Goal: Task Accomplishment & Management: Complete application form

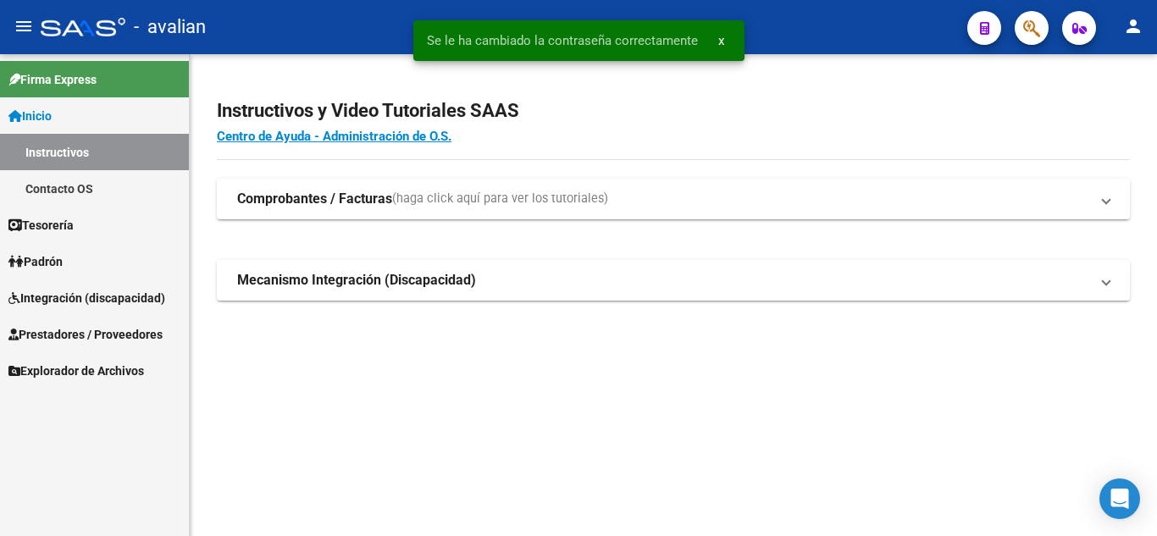
click at [1144, 30] on button "person" at bounding box center [1133, 27] width 34 height 34
click at [1110, 56] on button "person Mi Perfil" at bounding box center [1097, 71] width 103 height 41
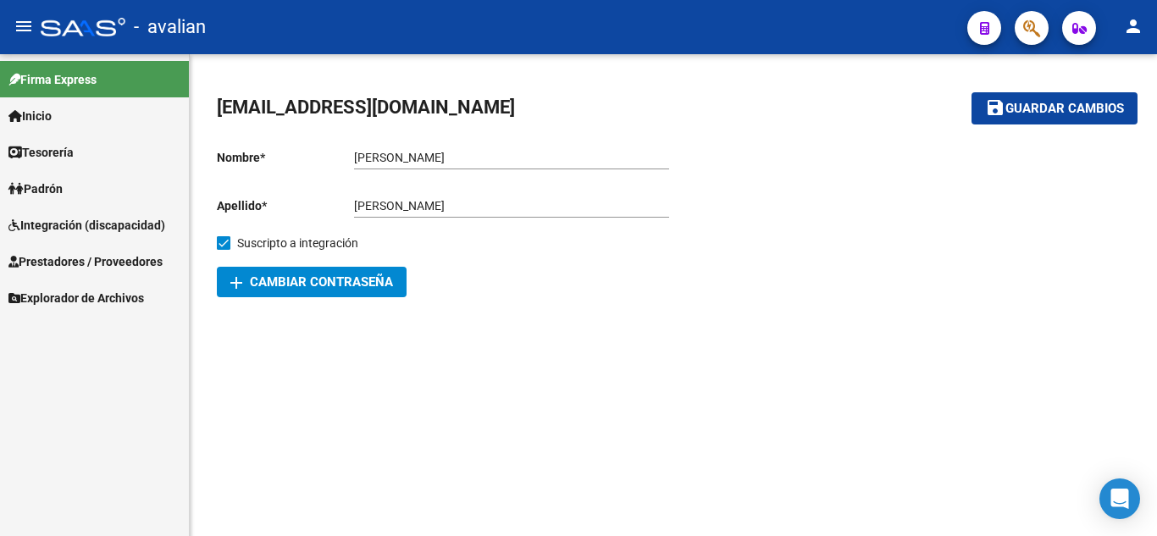
click at [79, 77] on span "Firma Express" at bounding box center [52, 79] width 88 height 19
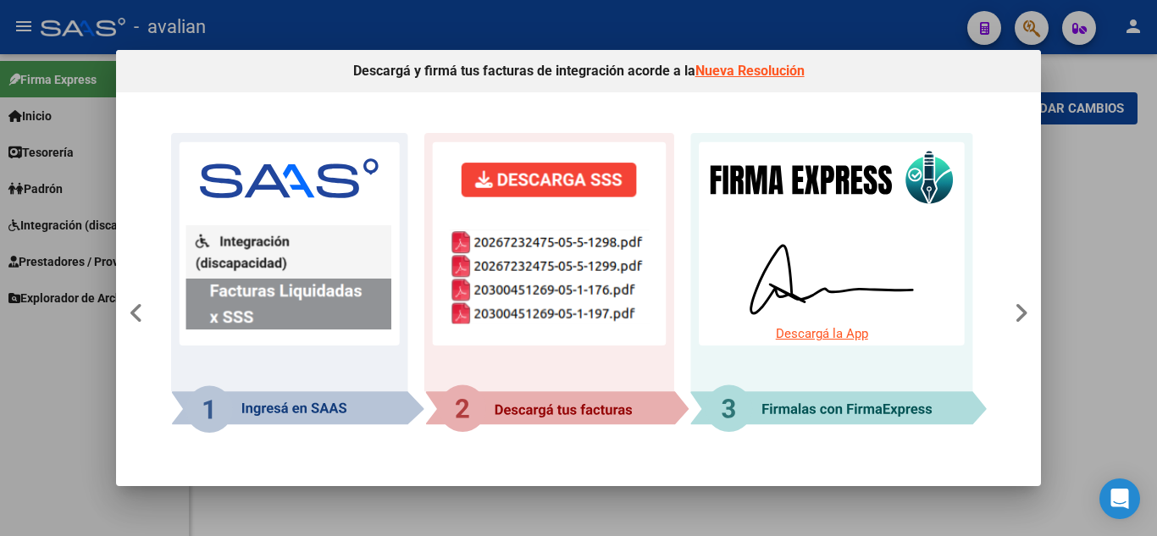
click at [1156, 185] on div at bounding box center [578, 268] width 1157 height 536
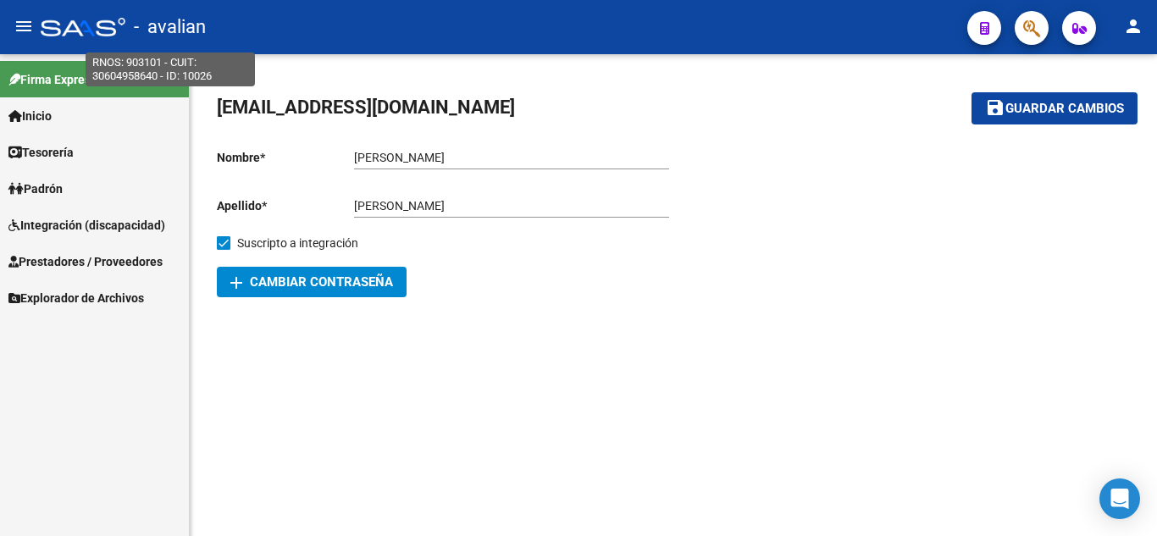
click at [162, 29] on span "- avalian" at bounding box center [170, 26] width 72 height 37
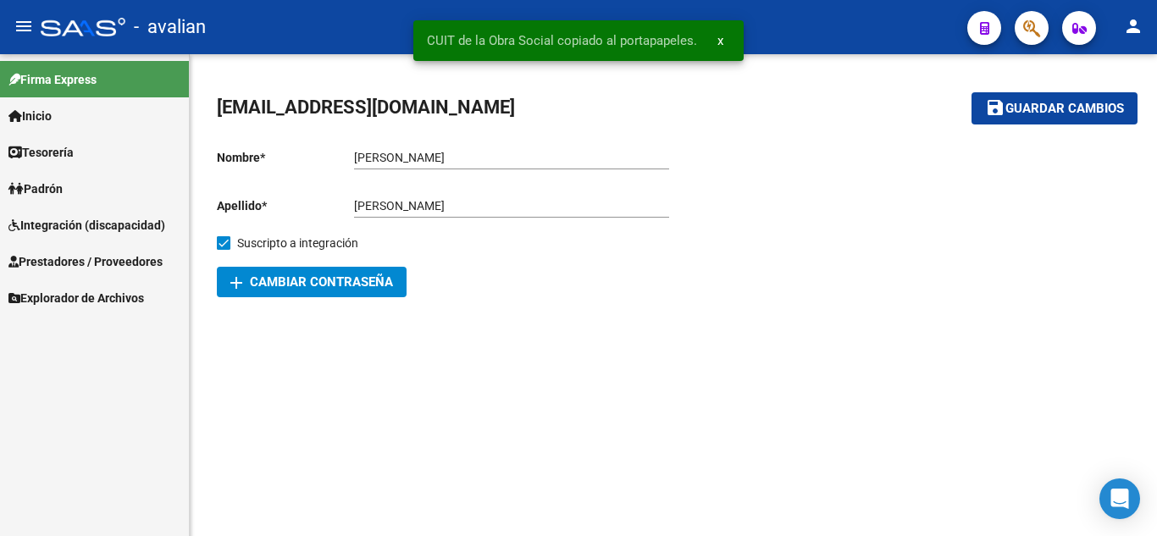
click at [45, 186] on span "Padrón" at bounding box center [35, 188] width 54 height 19
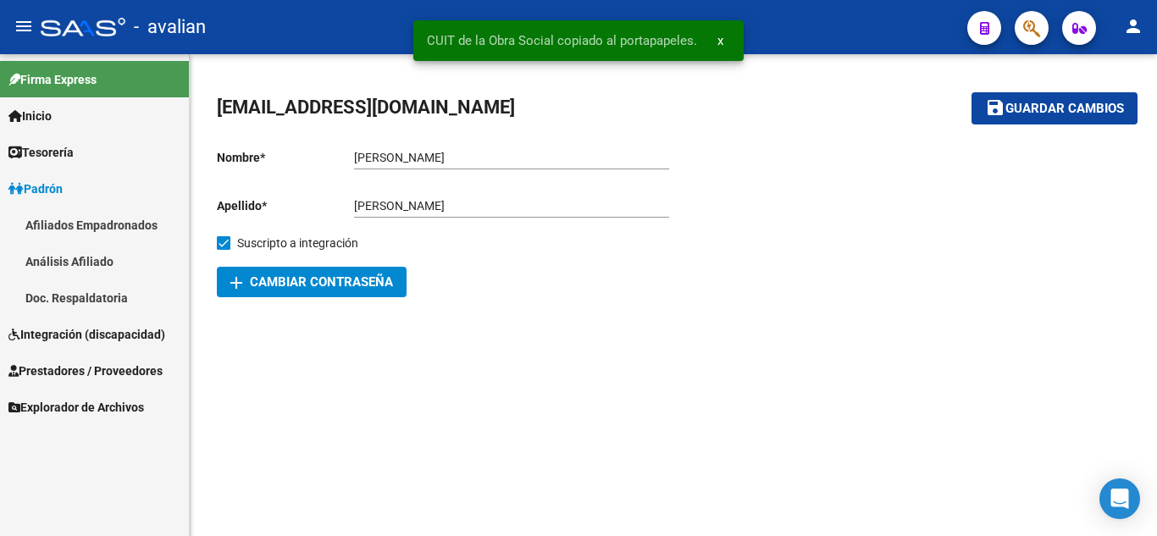
click at [65, 330] on span "Integración (discapacidad)" at bounding box center [86, 334] width 157 height 19
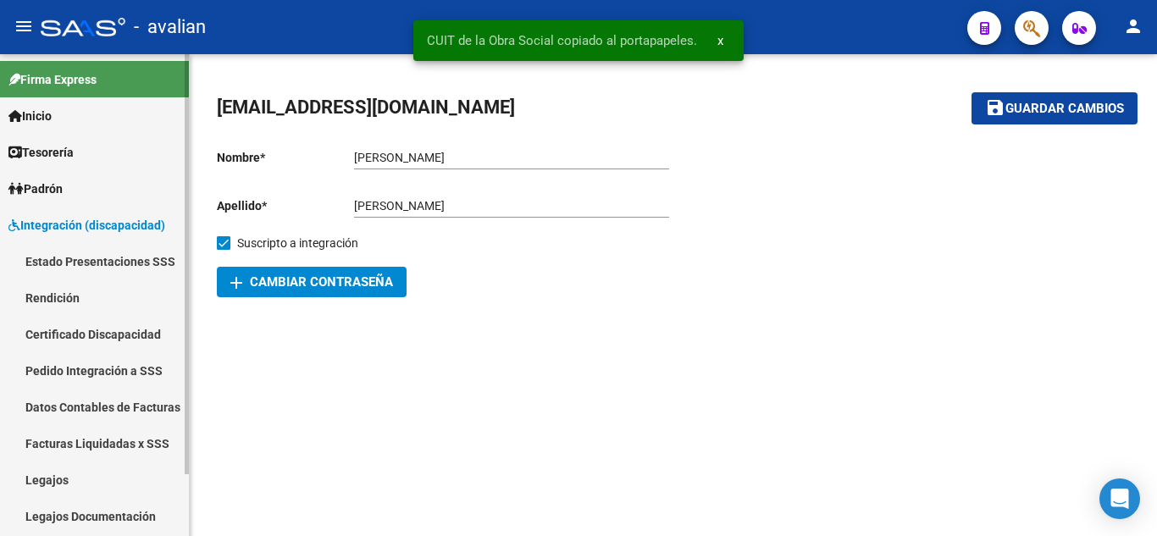
scroll to position [71, 0]
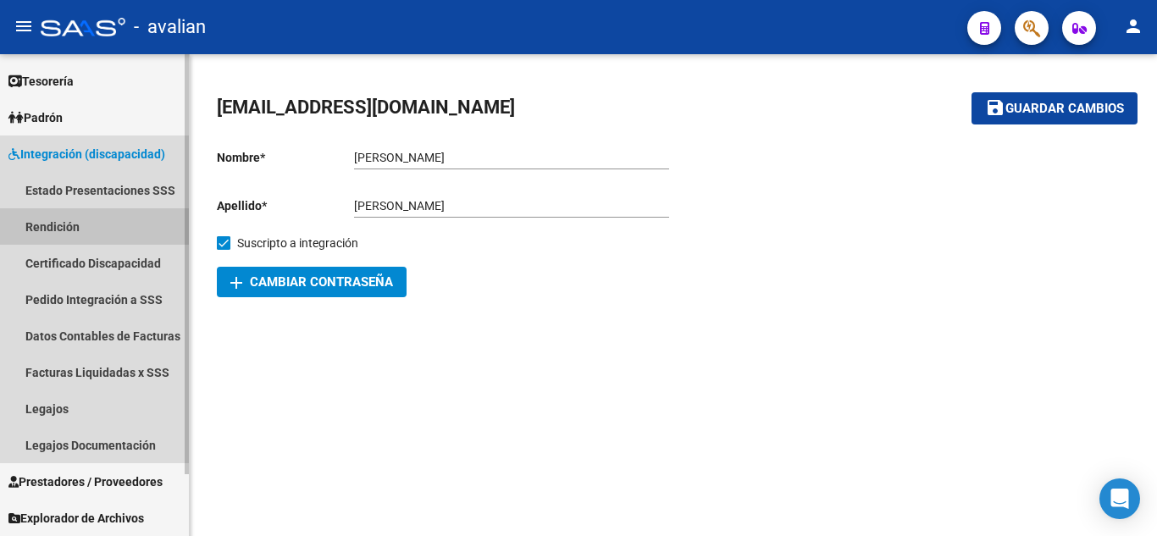
click at [55, 227] on link "Rendición" at bounding box center [94, 226] width 189 height 36
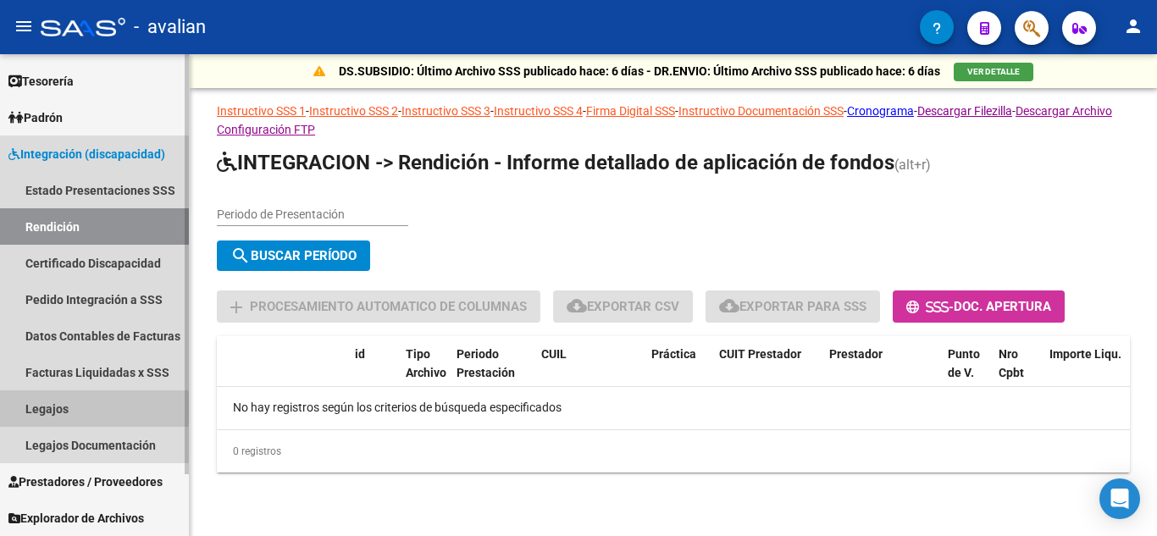
click at [52, 408] on link "Legajos" at bounding box center [94, 408] width 189 height 36
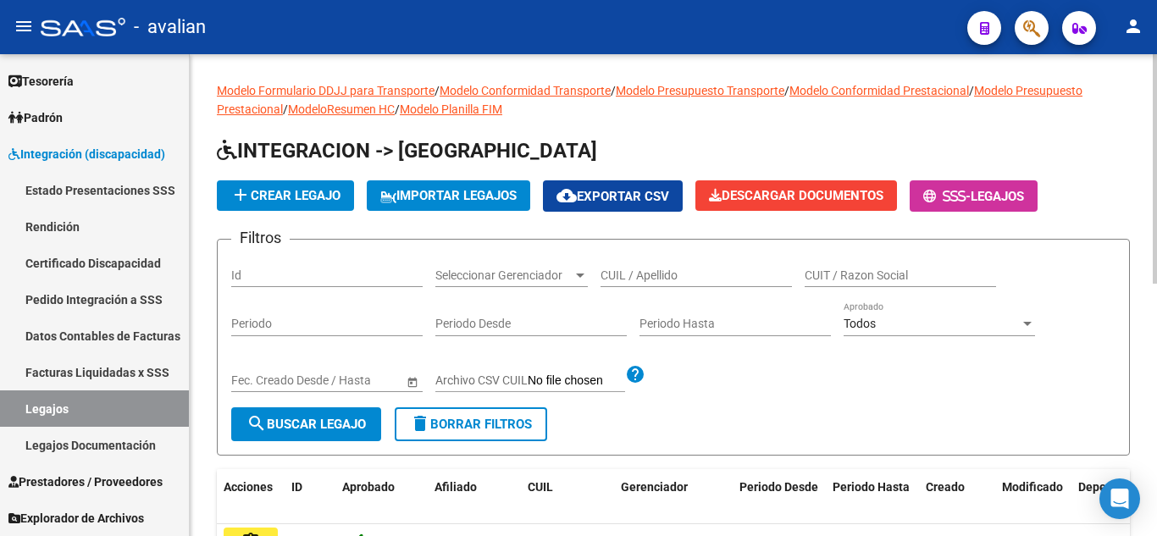
click at [651, 270] on input "CUIL / Apellido" at bounding box center [695, 275] width 191 height 14
paste input "57203162"
type input "57203162"
paste input "20572031625"
type input "20572031625"
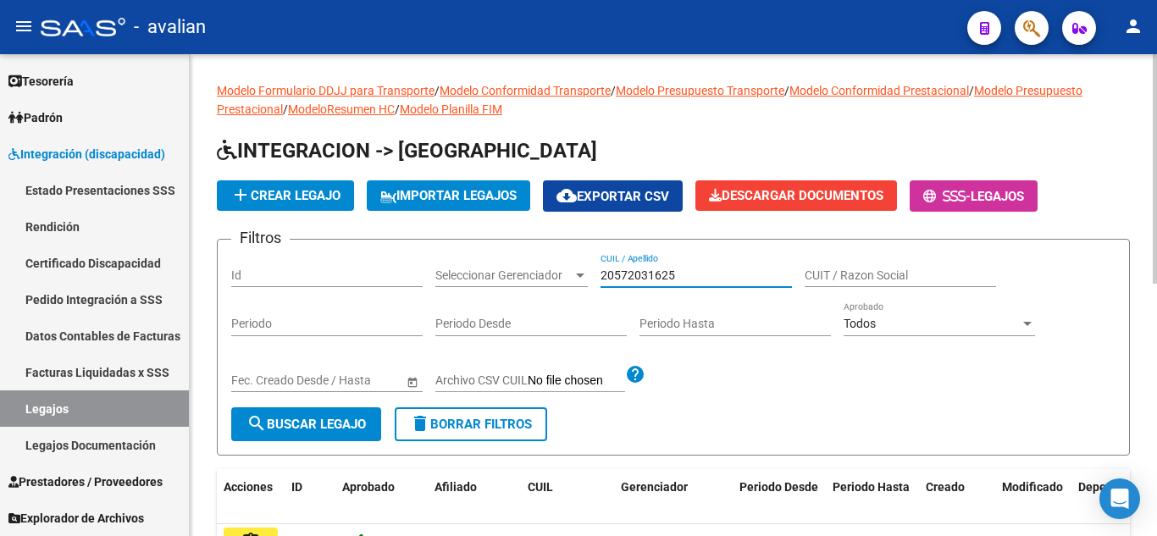
click at [306, 431] on span "search Buscar Legajo" at bounding box center [305, 424] width 119 height 15
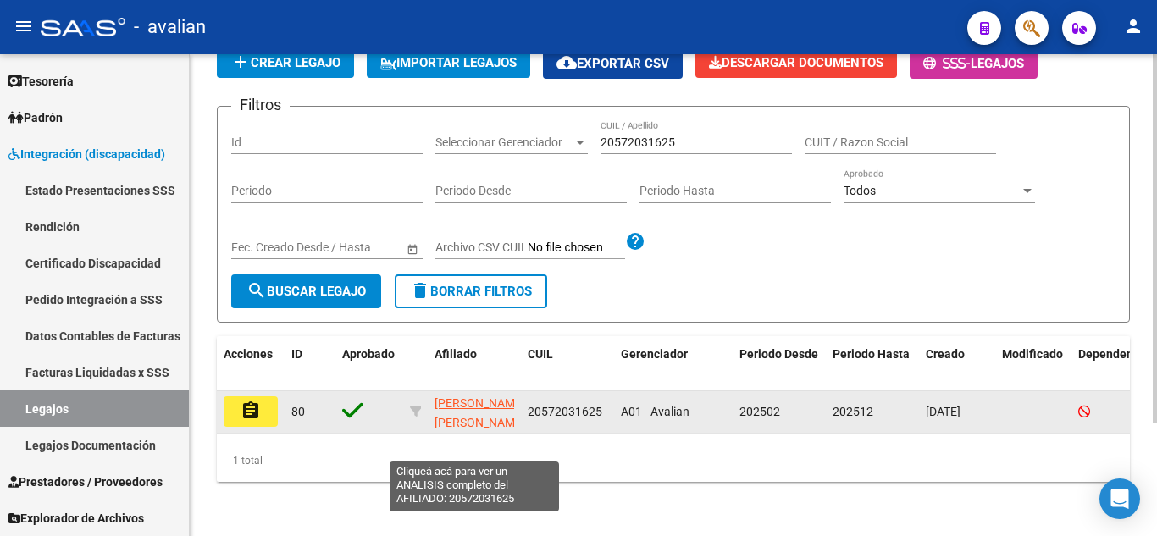
click at [455, 396] on span "[PERSON_NAME] [PERSON_NAME]" at bounding box center [479, 412] width 91 height 33
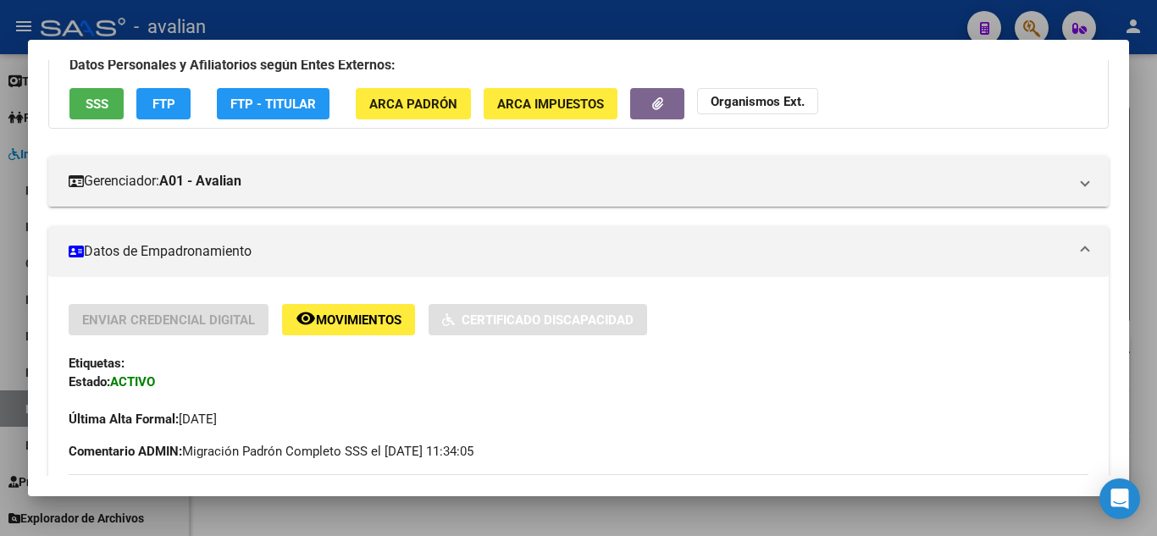
scroll to position [254, 0]
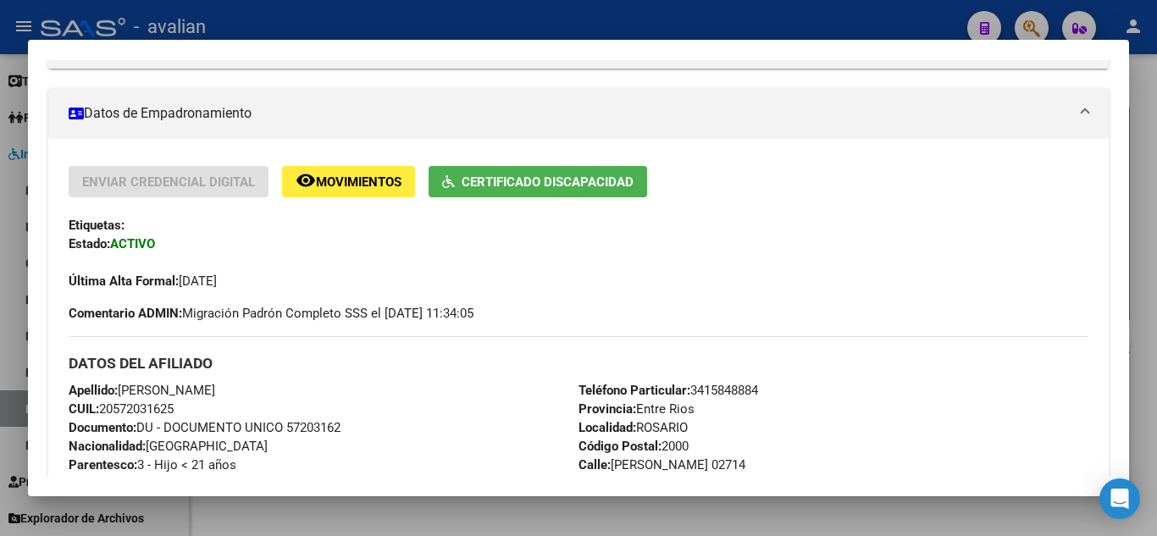
click at [1145, 89] on div at bounding box center [578, 268] width 1157 height 536
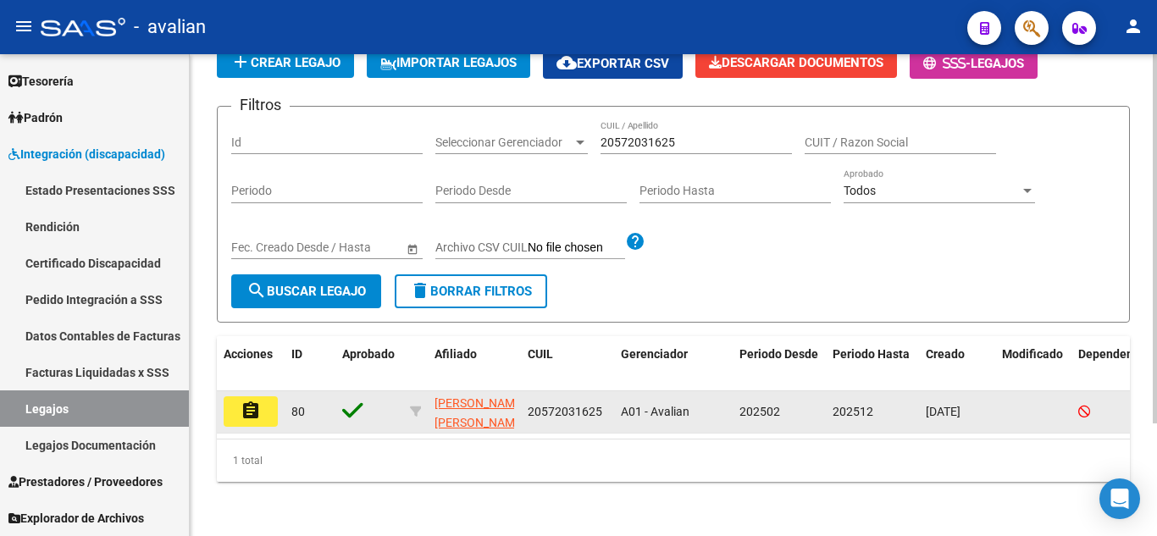
click at [255, 400] on mat-icon "assignment" at bounding box center [250, 410] width 20 height 20
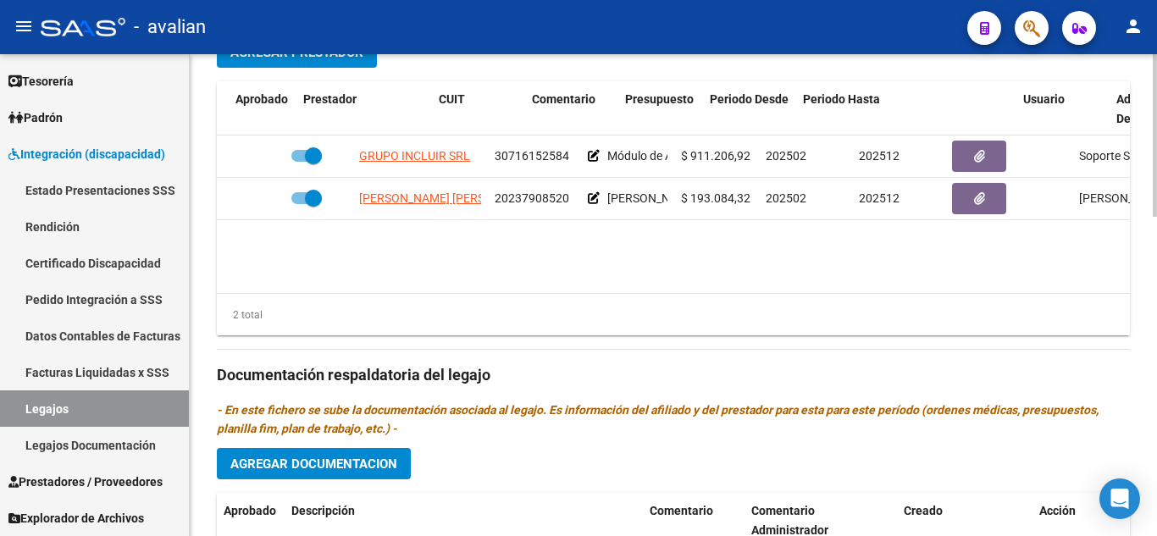
scroll to position [0, 56]
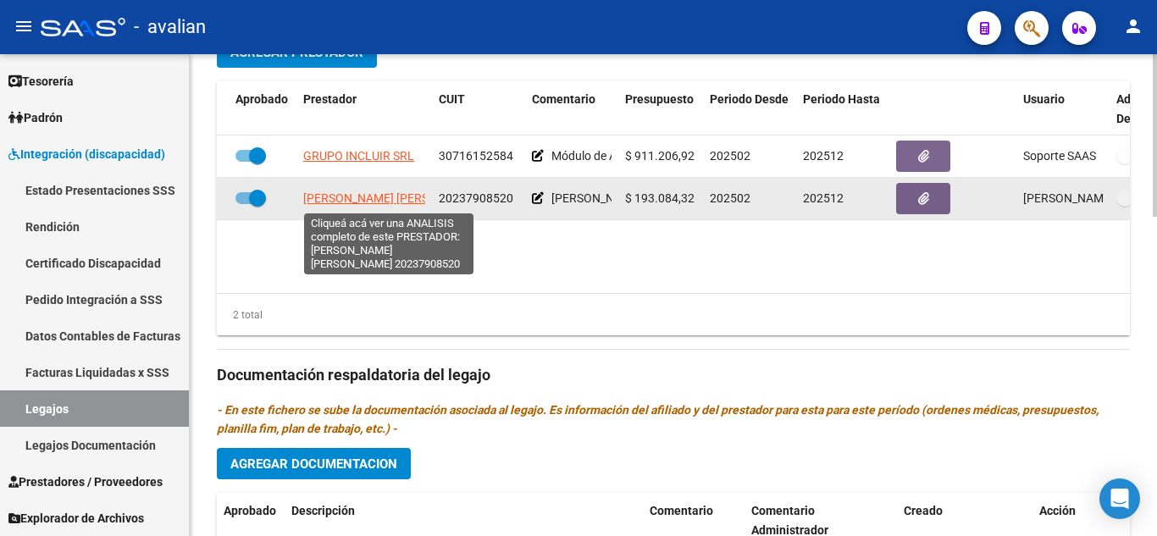
click at [356, 195] on span "[PERSON_NAME] [PERSON_NAME]" at bounding box center [395, 198] width 184 height 14
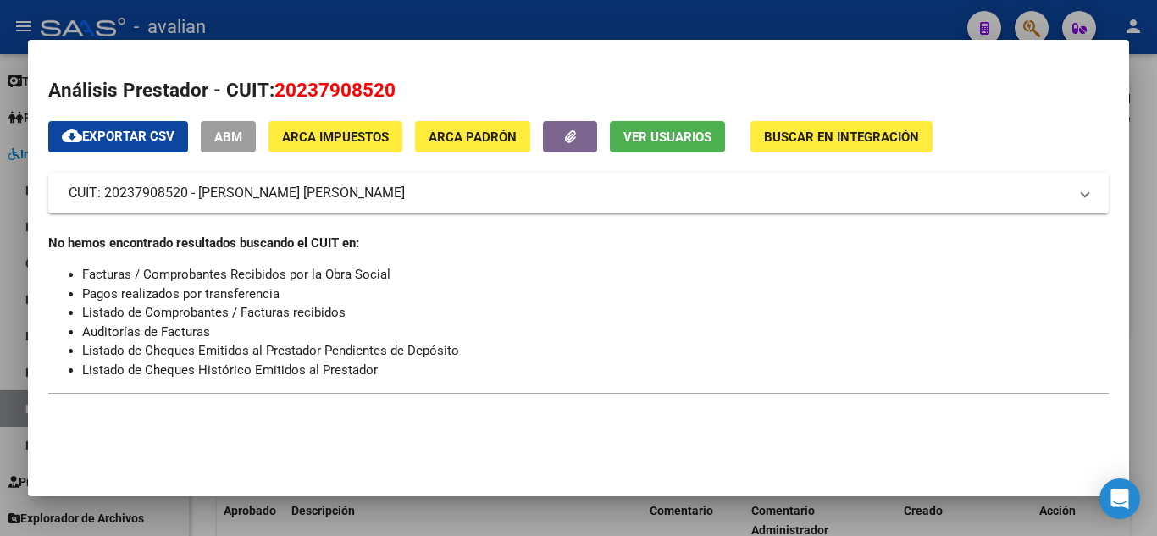
click at [1156, 250] on div at bounding box center [578, 268] width 1157 height 536
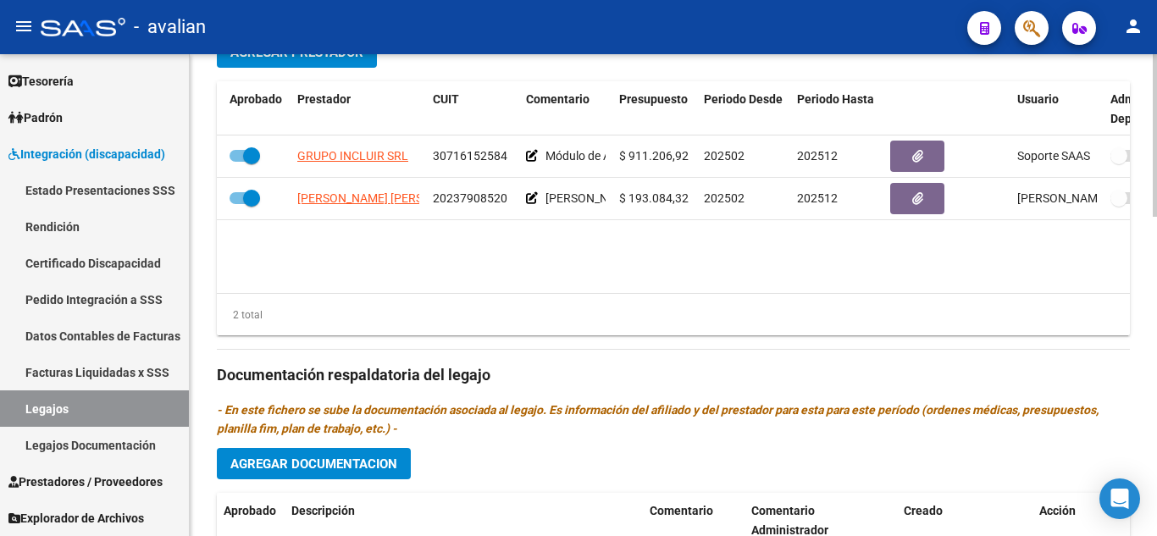
scroll to position [0, 129]
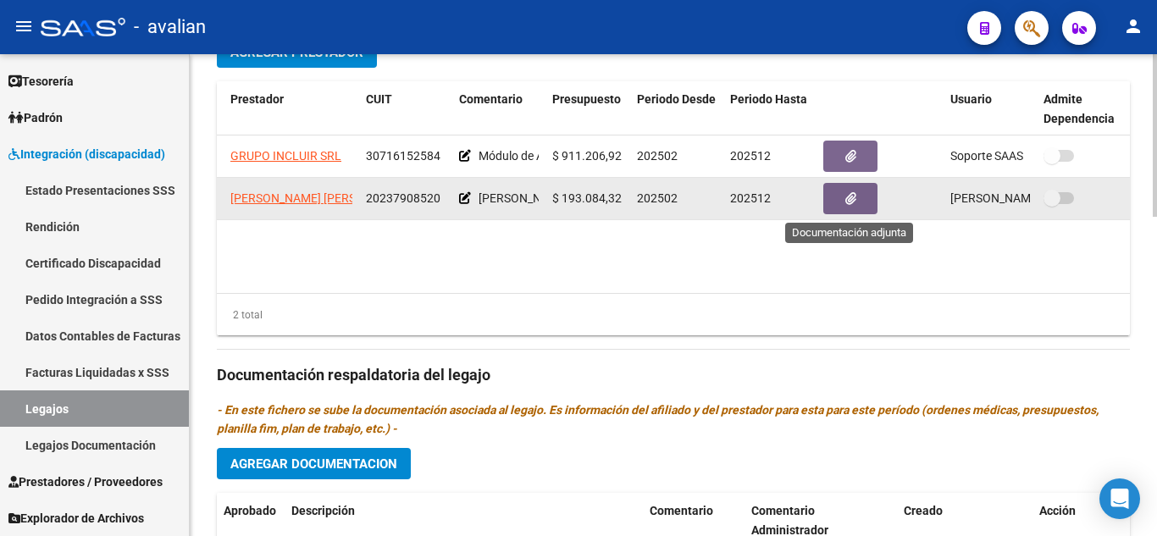
click at [864, 204] on button "button" at bounding box center [850, 198] width 54 height 31
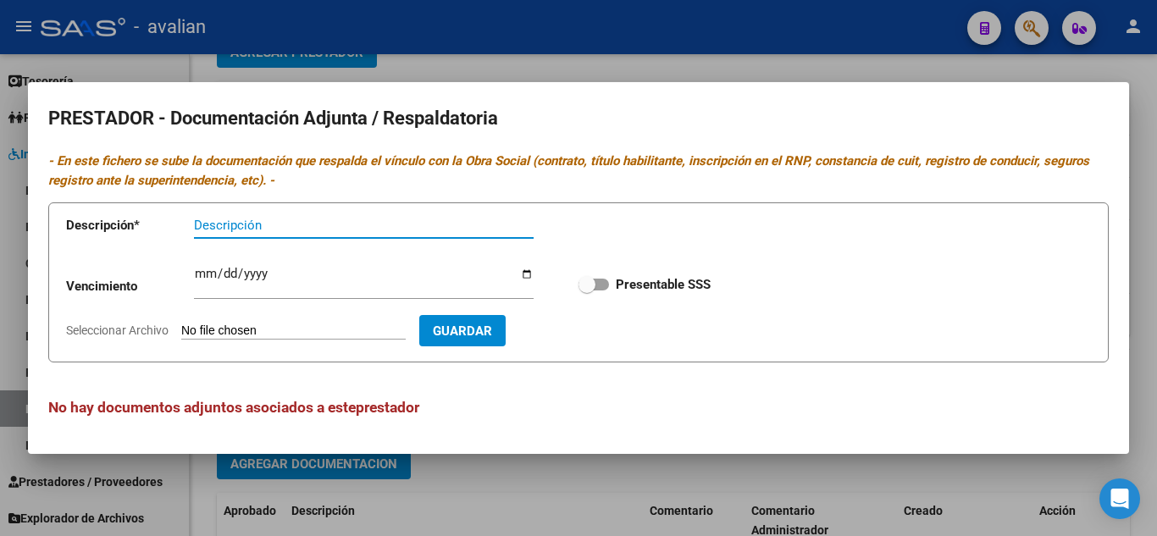
click at [430, 454] on div at bounding box center [578, 268] width 1157 height 536
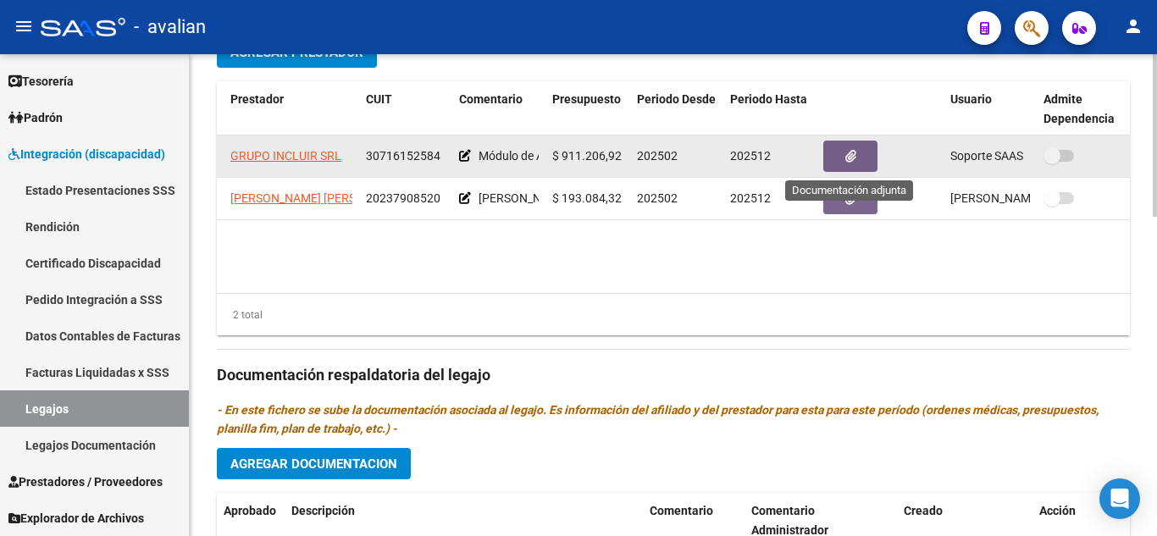
click at [839, 155] on button "button" at bounding box center [850, 156] width 54 height 31
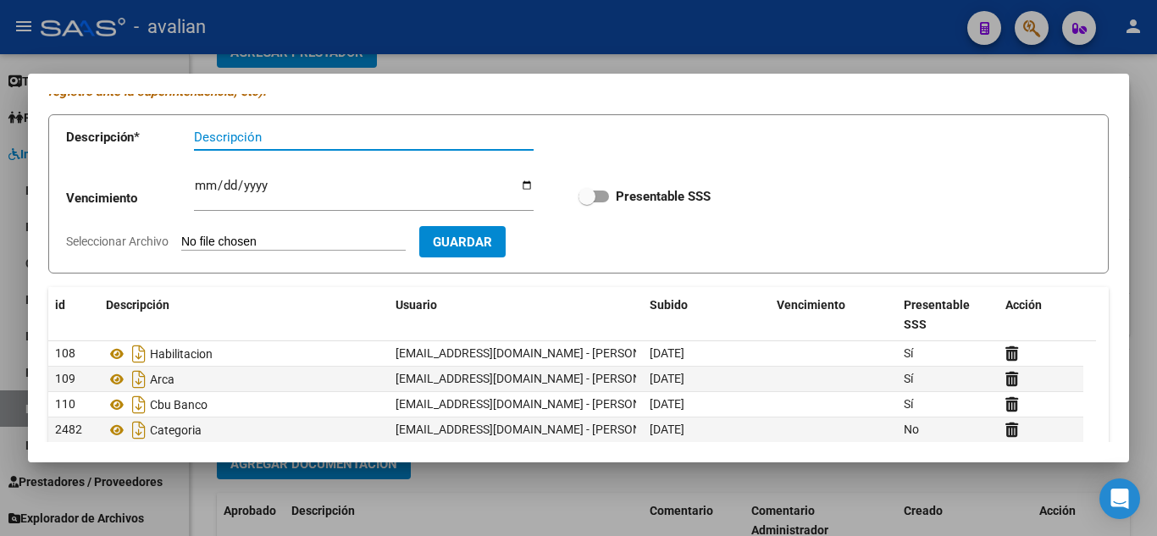
scroll to position [169, 0]
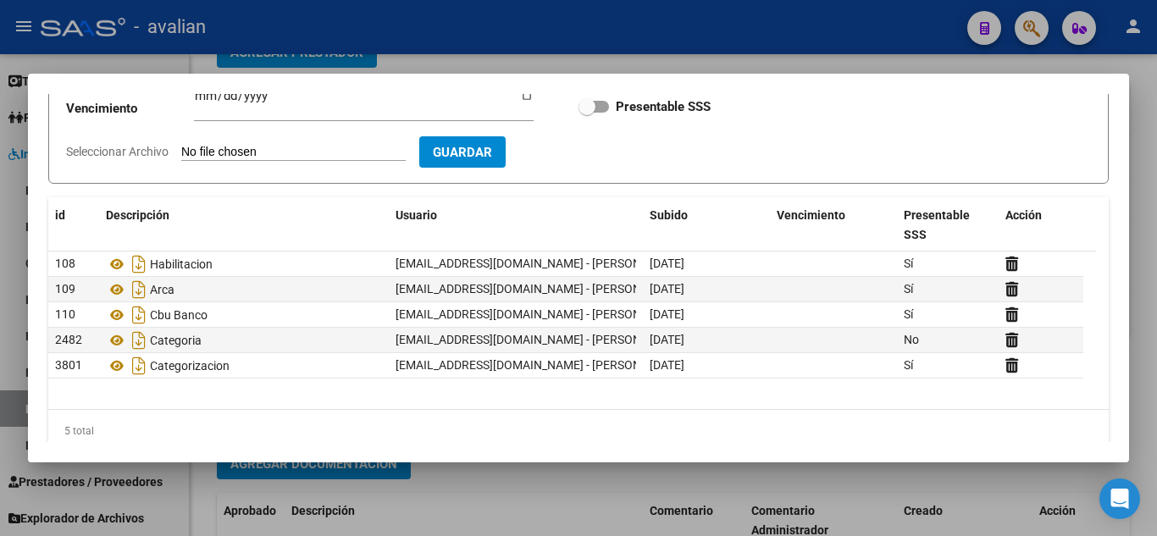
click at [359, 490] on div at bounding box center [578, 268] width 1157 height 536
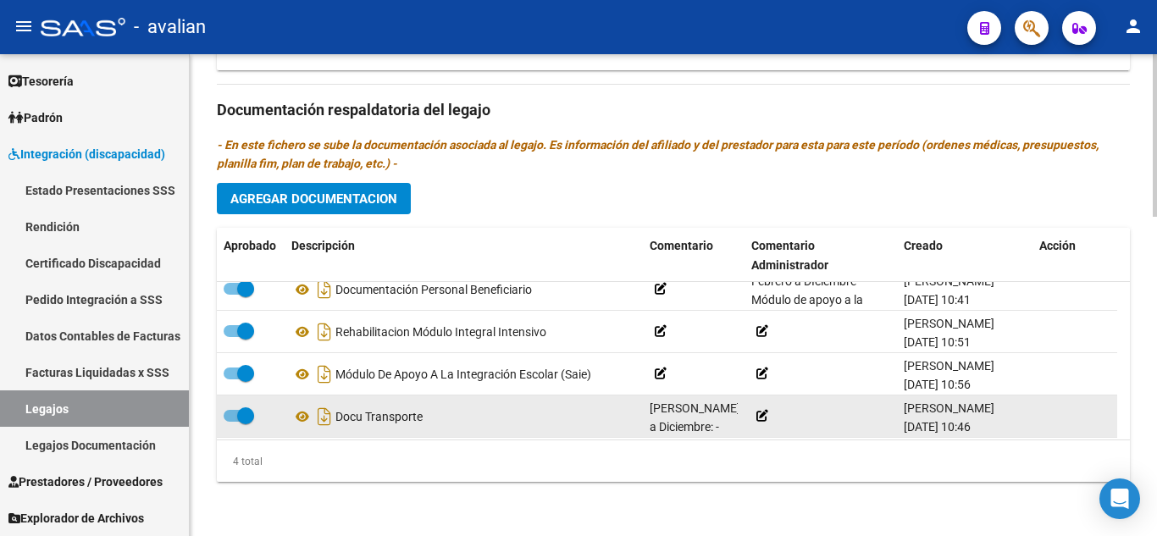
scroll to position [18, 0]
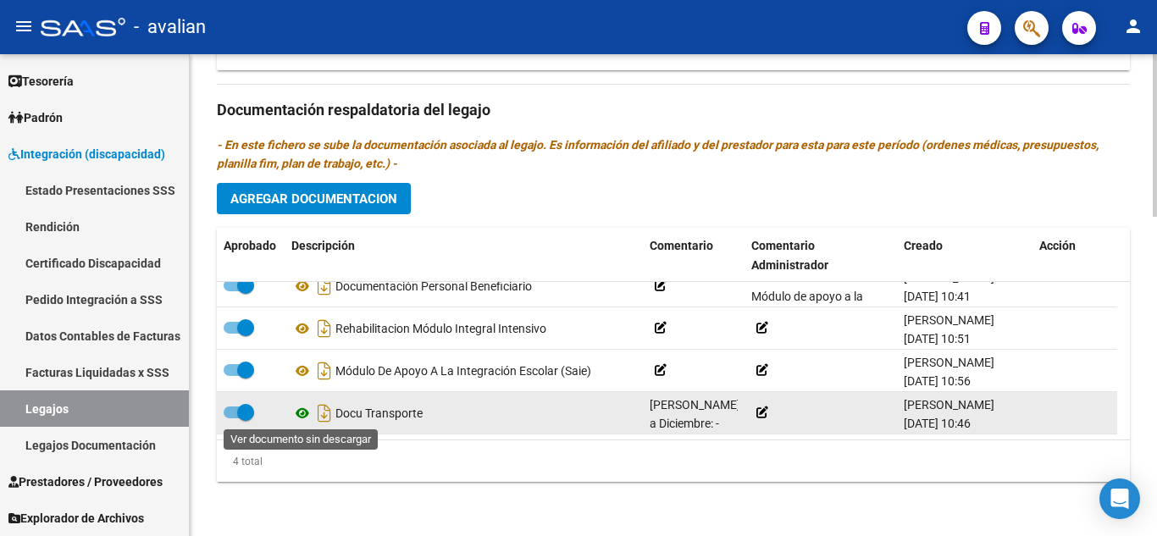
click at [307, 413] on icon at bounding box center [302, 413] width 22 height 20
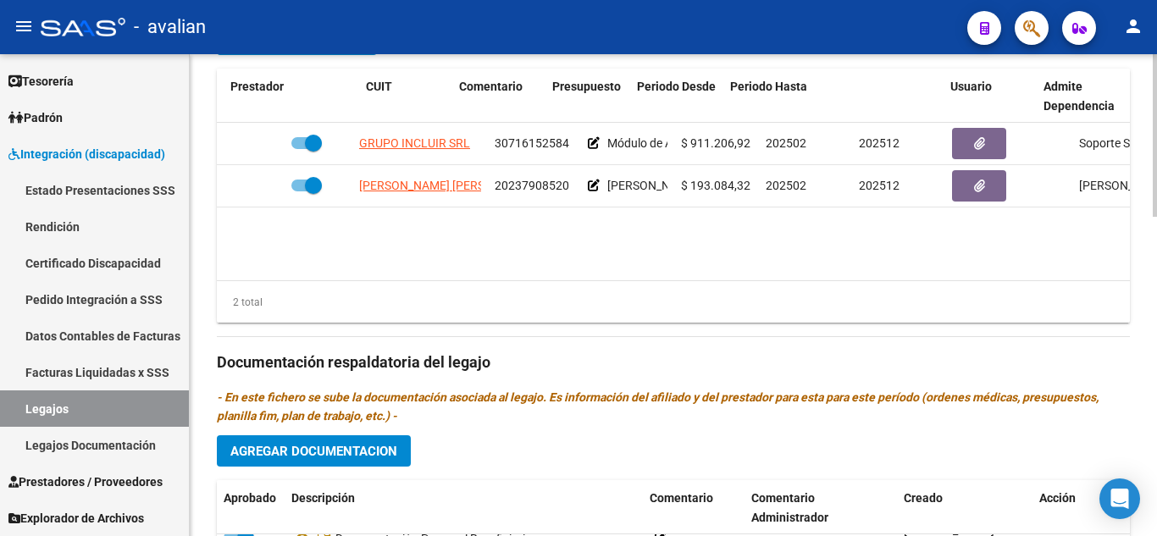
scroll to position [0, 129]
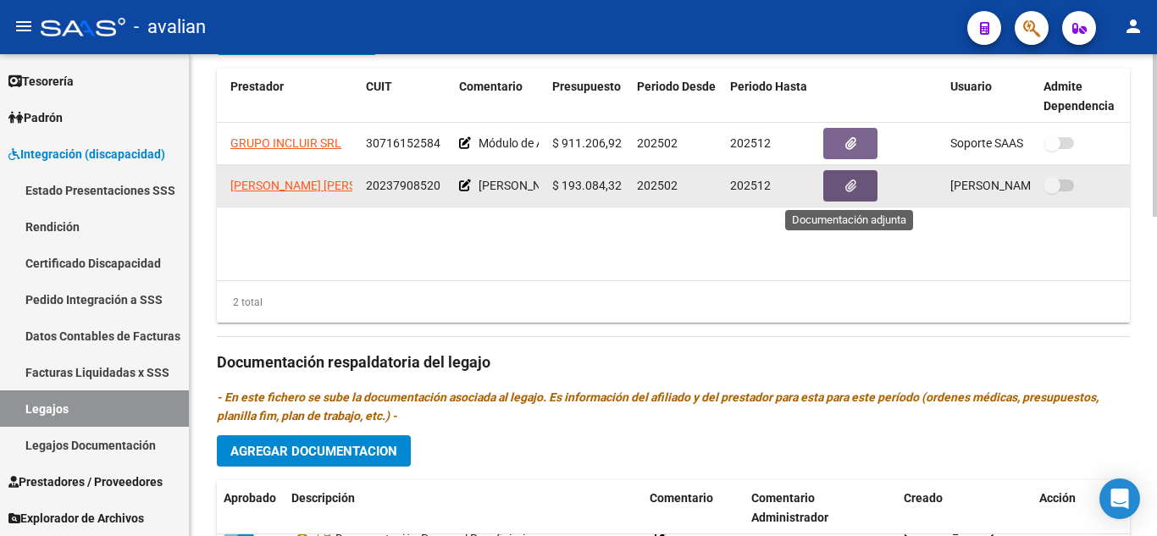
click at [845, 191] on icon "button" at bounding box center [850, 185] width 11 height 13
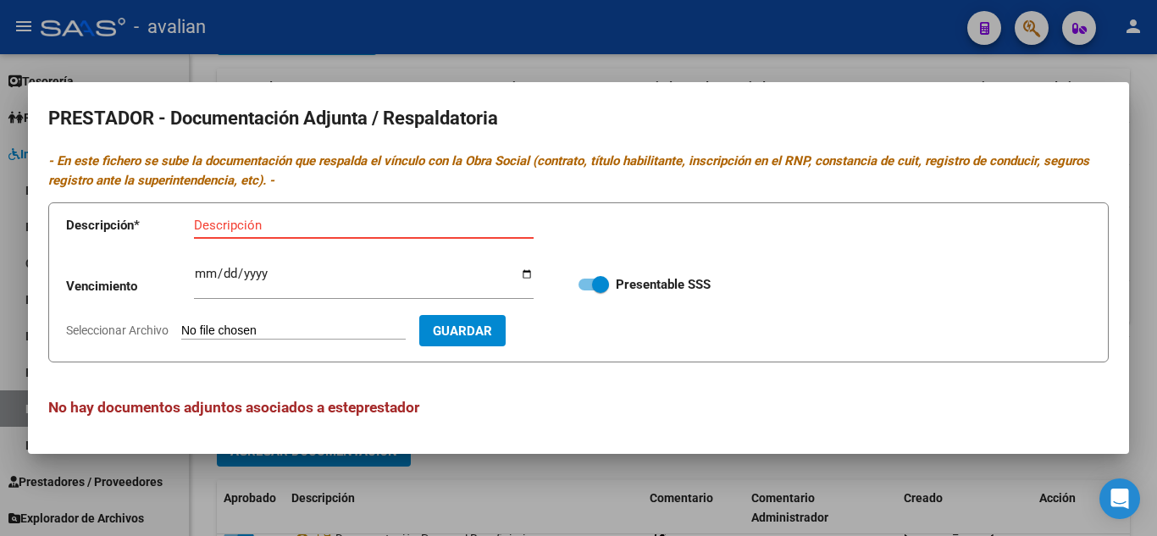
click at [487, 483] on div at bounding box center [578, 268] width 1157 height 536
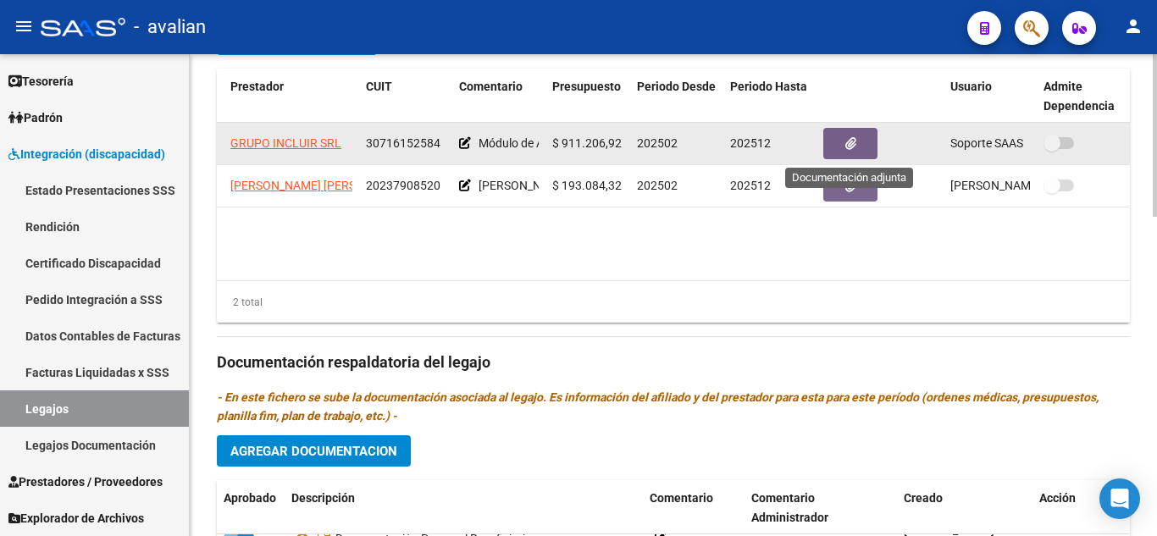
click at [846, 140] on icon "button" at bounding box center [850, 143] width 11 height 13
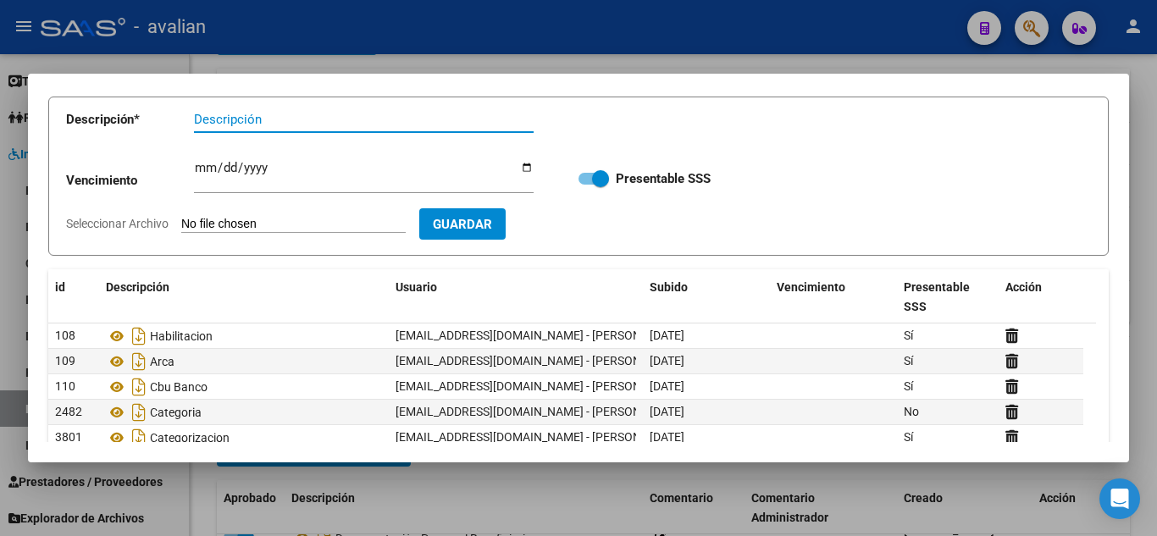
scroll to position [192, 0]
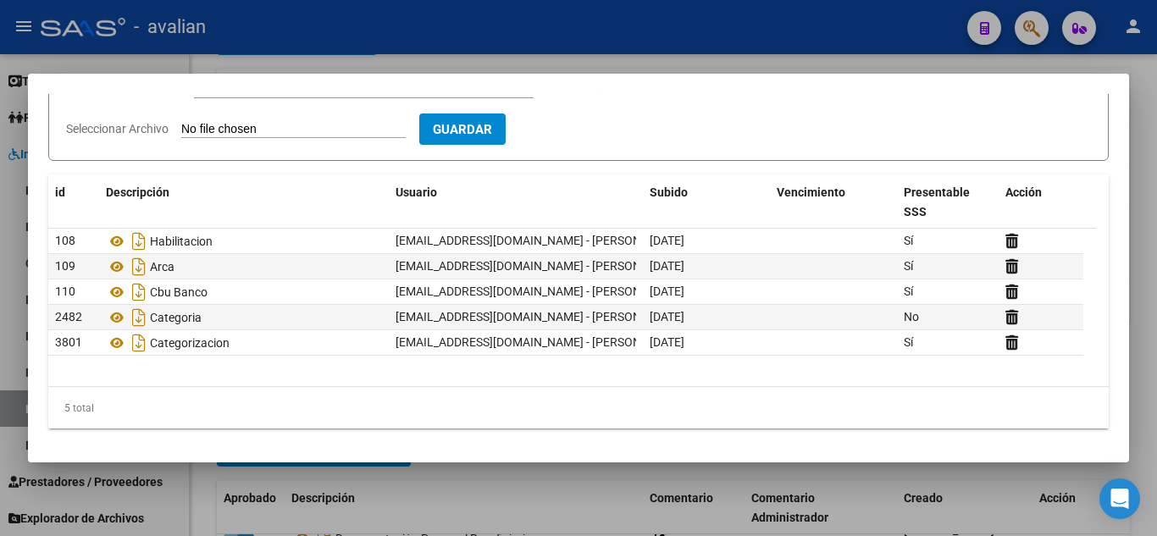
click at [345, 483] on div at bounding box center [578, 268] width 1157 height 536
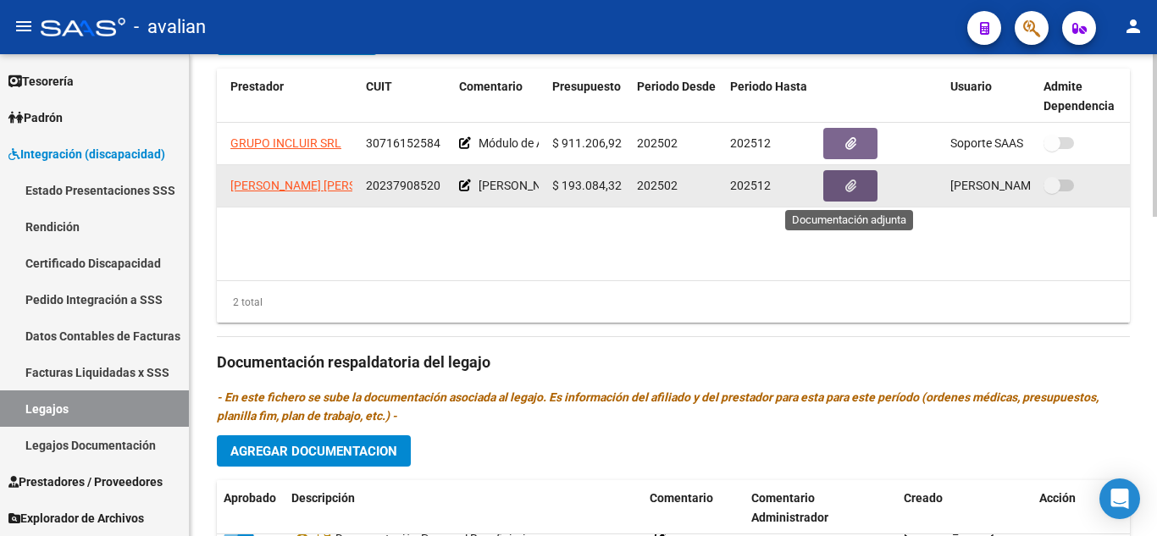
click at [869, 183] on button "button" at bounding box center [850, 185] width 54 height 31
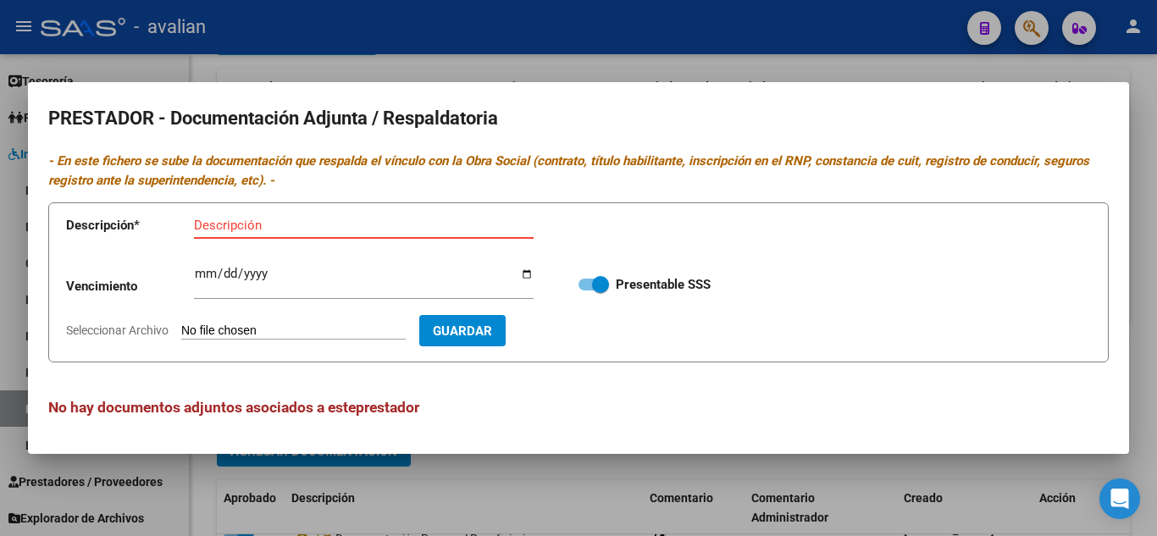
click at [422, 459] on div at bounding box center [578, 268] width 1157 height 536
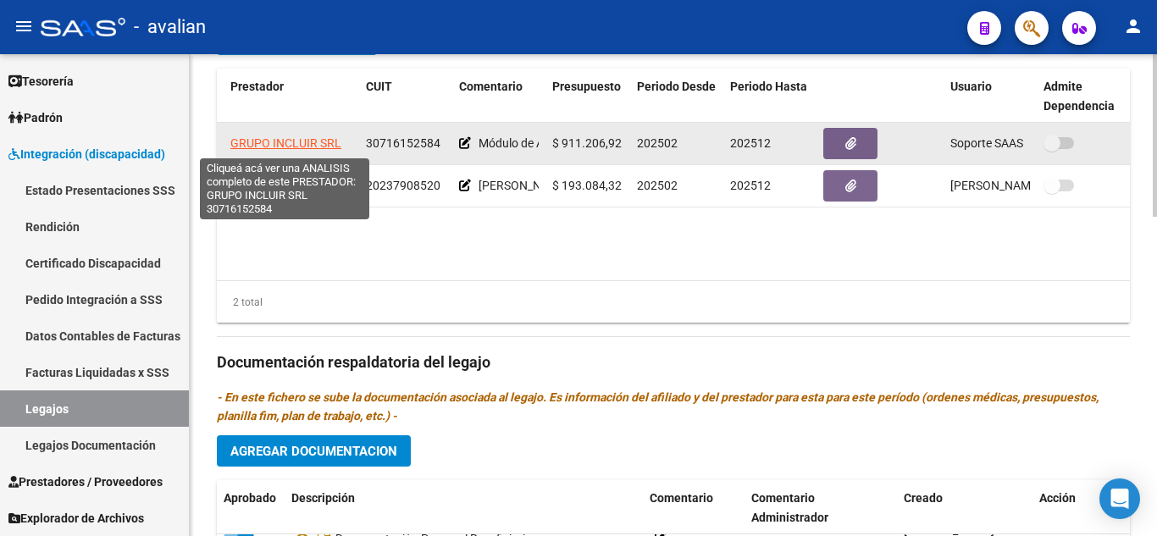
click at [301, 148] on span "GRUPO INCLUIR SRL" at bounding box center [285, 143] width 111 height 14
type textarea "30716152584"
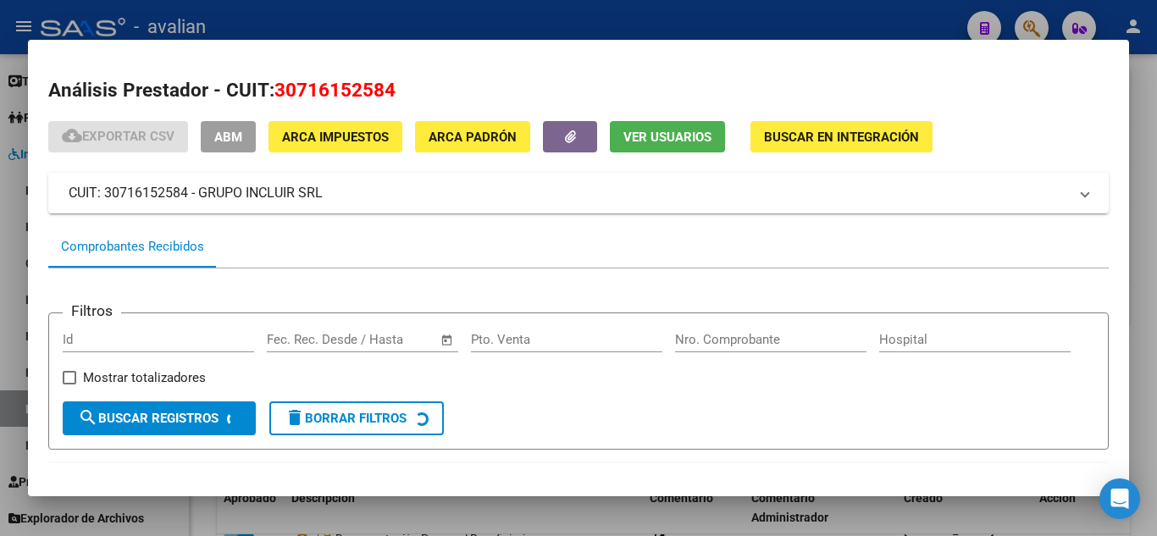
click at [468, 488] on mat-dialog-container "Análisis Prestador - CUIT: 30716152584 cloud_download Exportar CSV ABM ARCA Imp…" at bounding box center [578, 268] width 1101 height 456
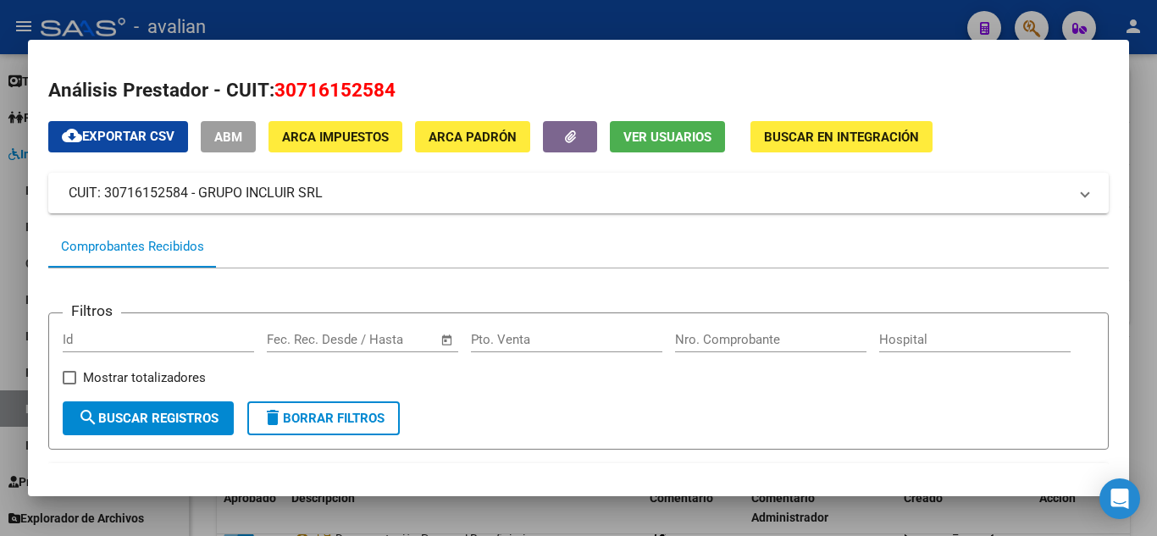
click at [1148, 61] on div at bounding box center [578, 268] width 1157 height 536
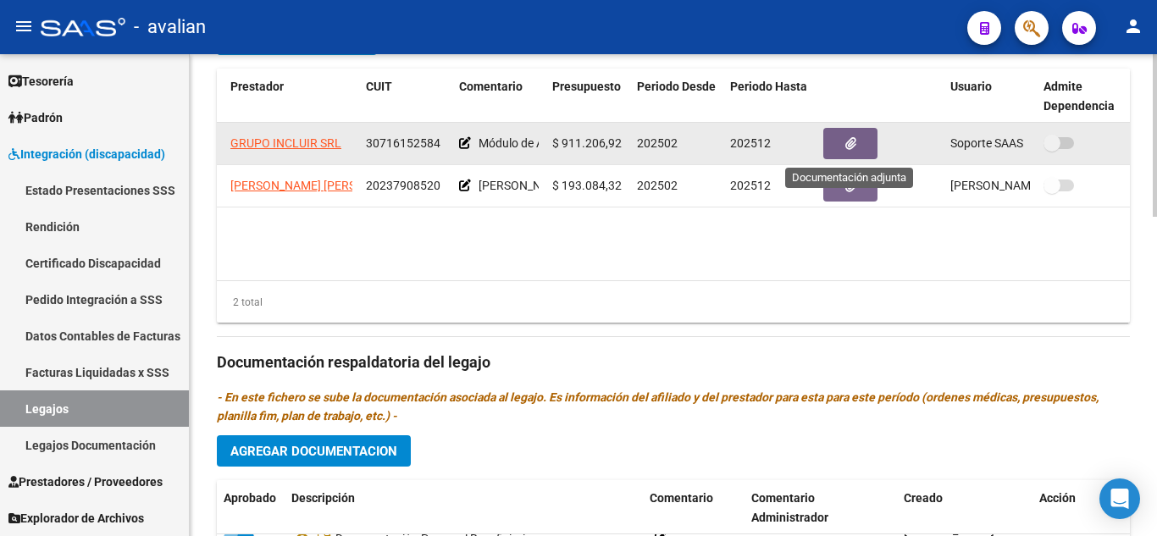
click at [854, 159] on button "button" at bounding box center [850, 143] width 54 height 31
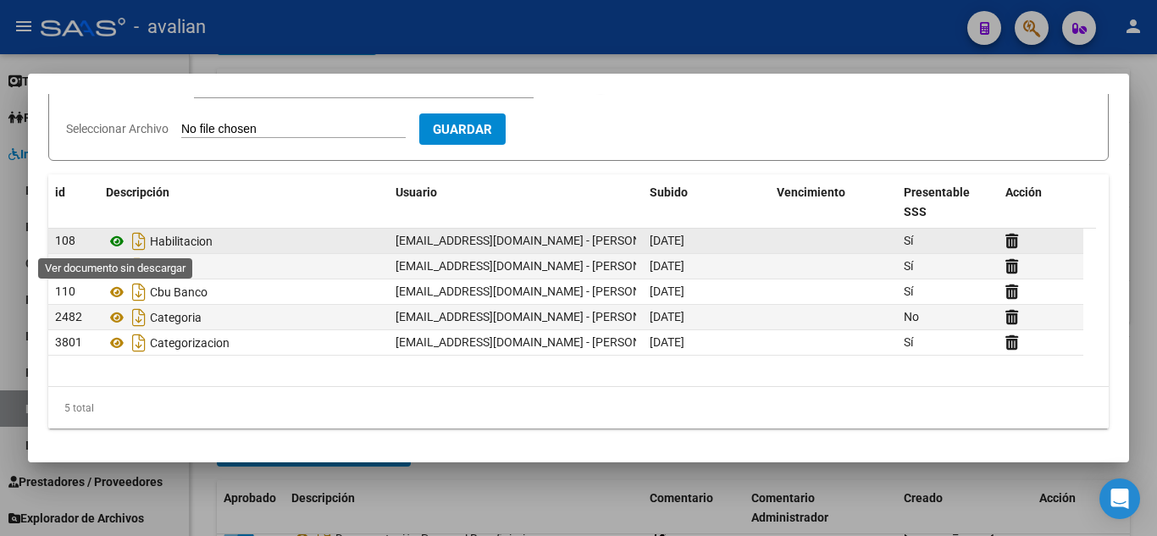
click at [123, 237] on icon at bounding box center [117, 241] width 22 height 20
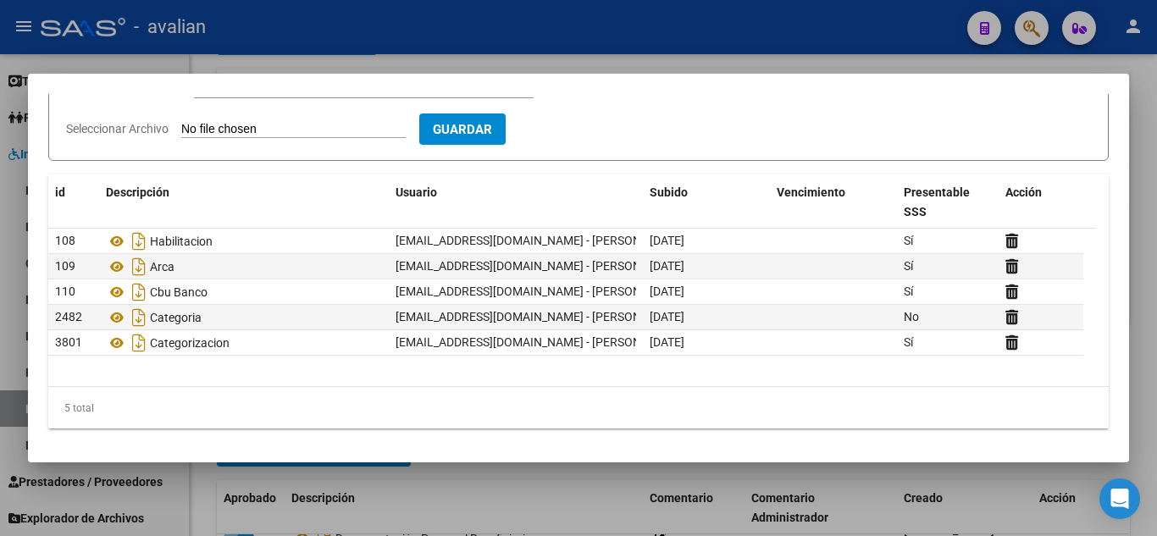
click at [417, 454] on mat-dialog-container "PRESTADOR - Documentación Adjunta / Respaldatoria - En este fichero se sube la …" at bounding box center [578, 268] width 1101 height 389
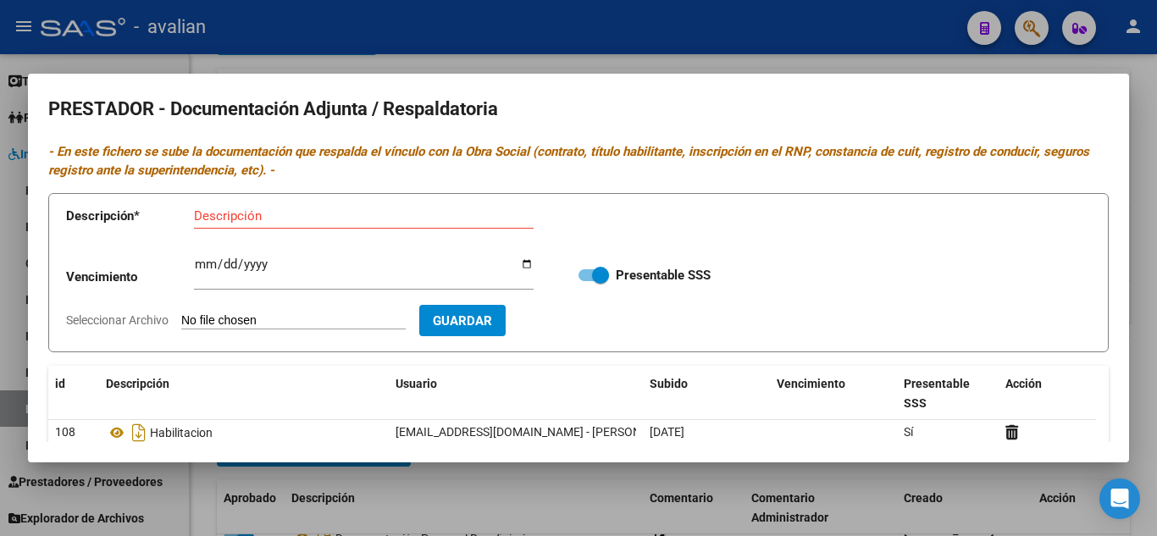
scroll to position [0, 0]
click at [1118, 68] on div at bounding box center [578, 268] width 1157 height 536
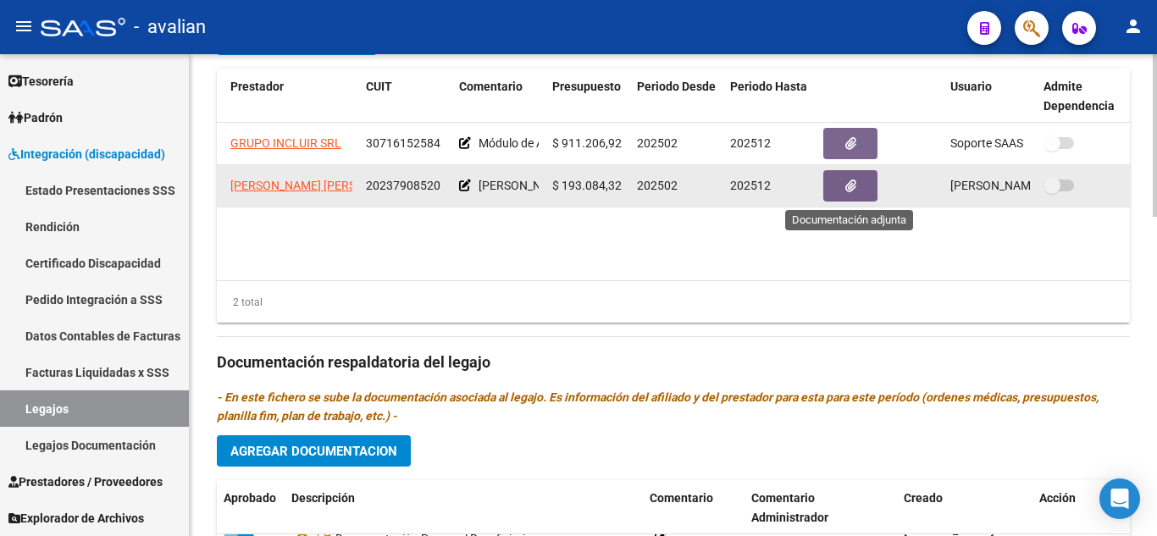
click at [845, 187] on icon "button" at bounding box center [850, 185] width 11 height 13
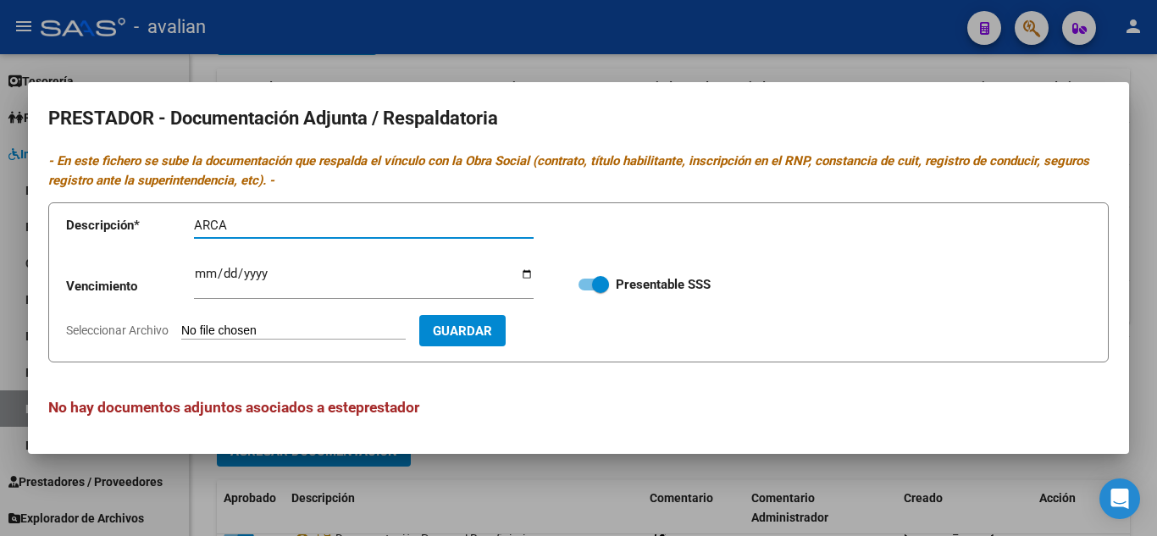
type input "ARCA"
click at [492, 329] on span "Guardar" at bounding box center [462, 330] width 59 height 15
click at [492, 334] on span "Guardar" at bounding box center [462, 330] width 59 height 15
click at [351, 316] on form "Descripción * ARCA Descripción Vencimiento Ingresar vencimiento Presentable SSS…" at bounding box center [578, 282] width 1060 height 160
click at [330, 328] on input "Seleccionar Archivo" at bounding box center [293, 331] width 224 height 16
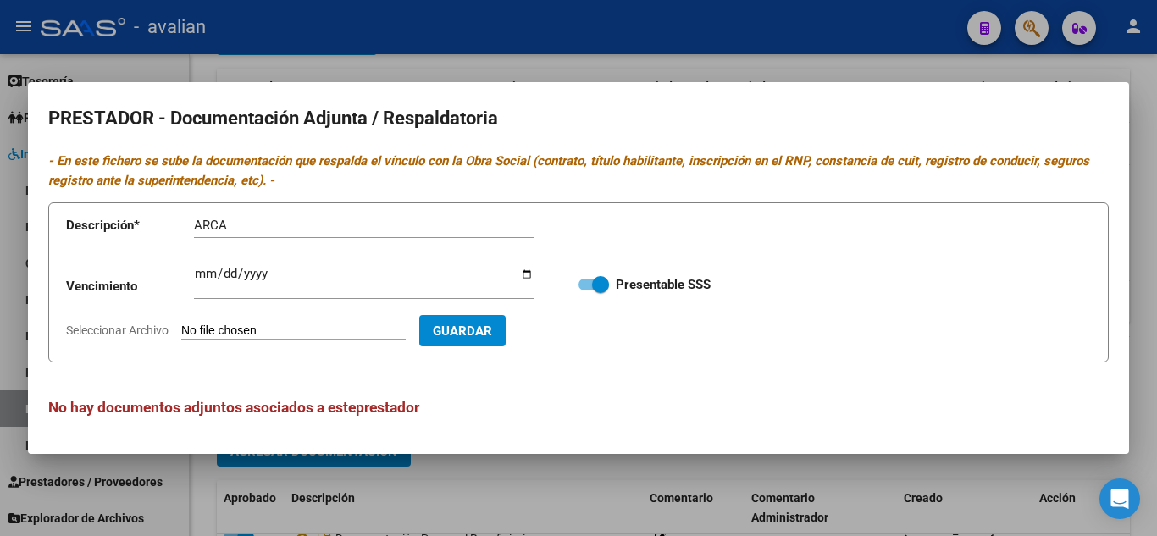
type input "C:\fakepath\ARCA.jpeg"
click at [583, 333] on span "Guardar" at bounding box center [560, 330] width 59 height 15
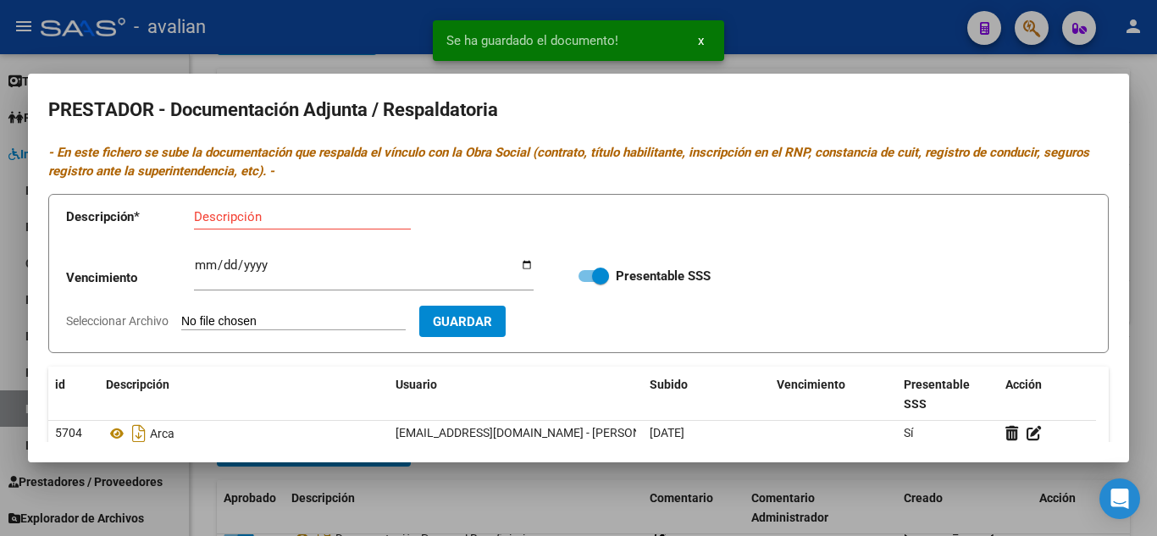
click at [275, 211] on input "Descripción" at bounding box center [302, 216] width 217 height 15
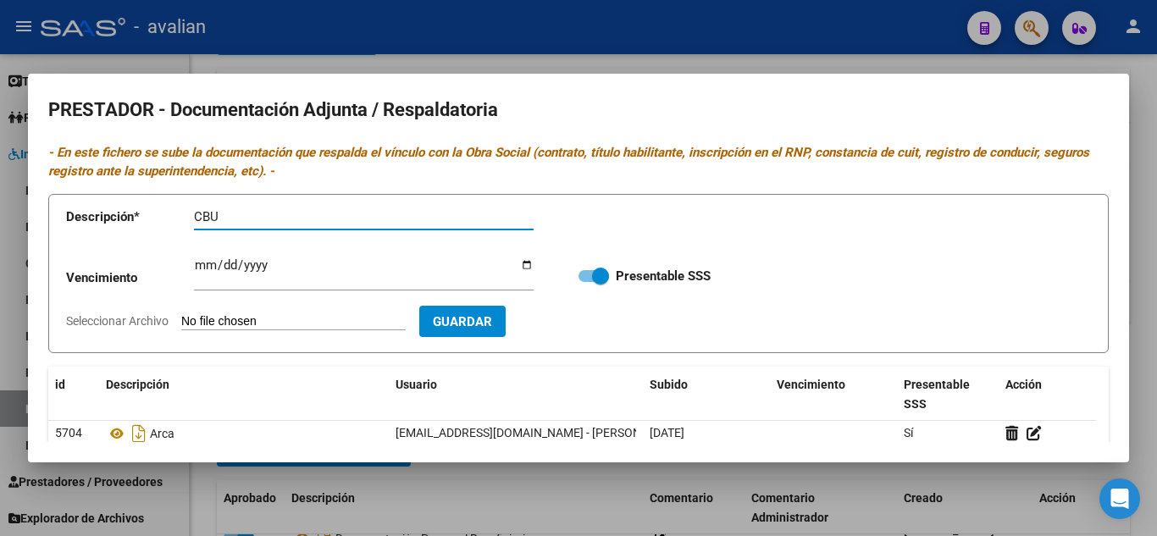
type input "CBU"
click at [217, 321] on input "Seleccionar Archivo" at bounding box center [293, 322] width 224 height 16
type input "C:\fakepath\CBU.jpeg"
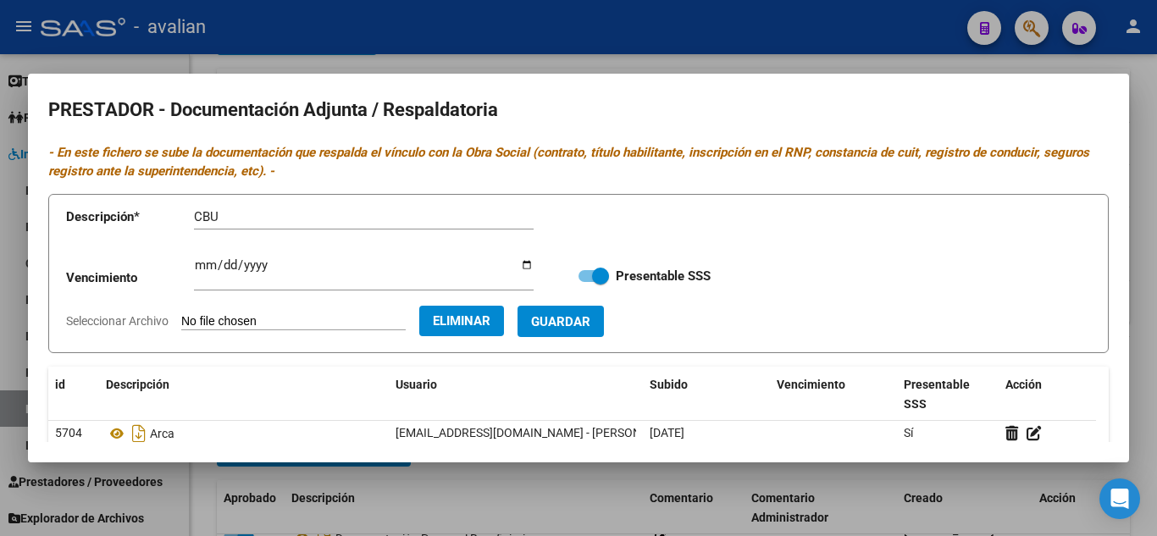
click at [504, 329] on button "Eliminar" at bounding box center [461, 321] width 85 height 30
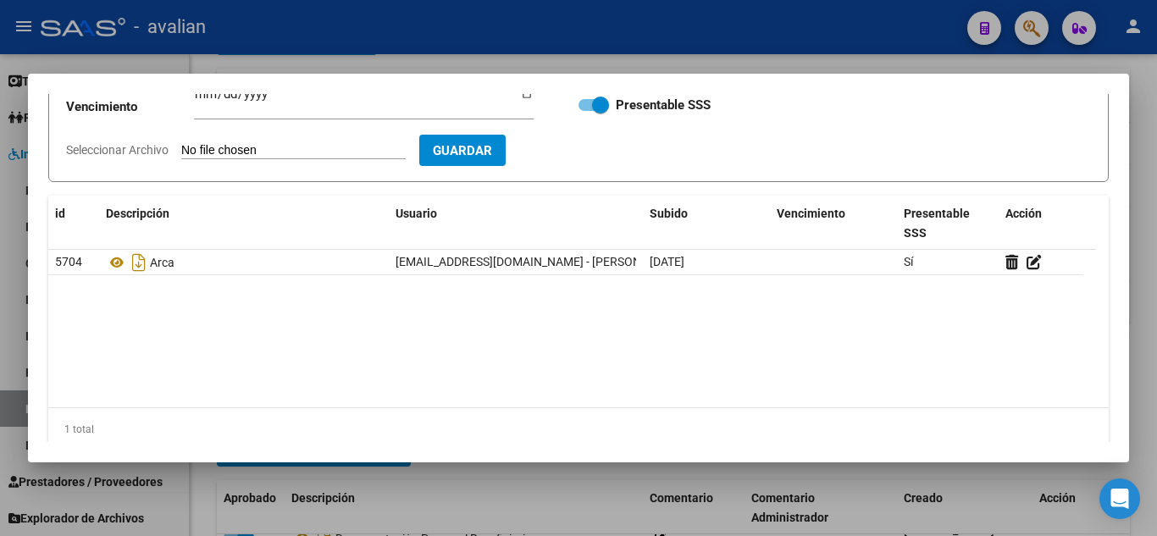
scroll to position [108, 0]
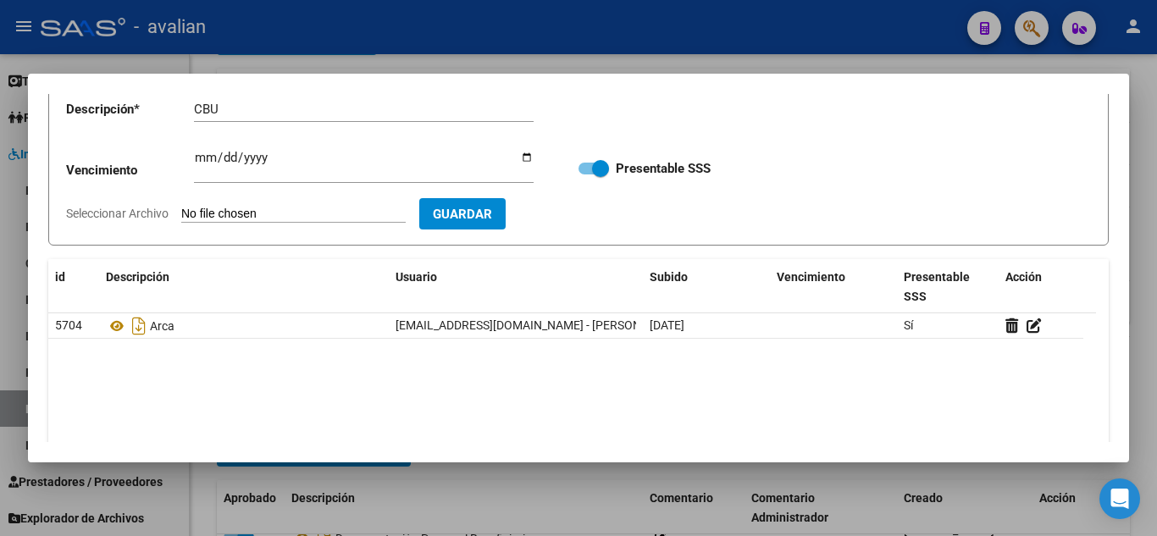
click at [317, 199] on form "Descripción * CBU Descripción Vencimiento Ingresar vencimiento Presentable SSS …" at bounding box center [578, 166] width 1060 height 160
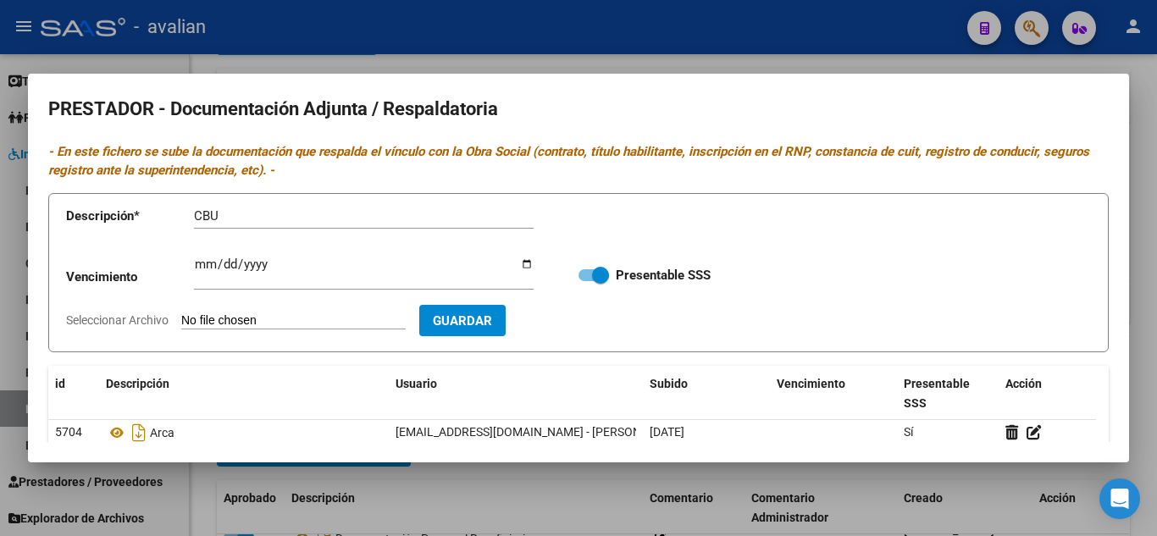
scroll to position [0, 0]
click at [285, 317] on input "Seleccionar Archivo" at bounding box center [293, 322] width 224 height 16
type input "C:\fakepath\CBU.jpeg"
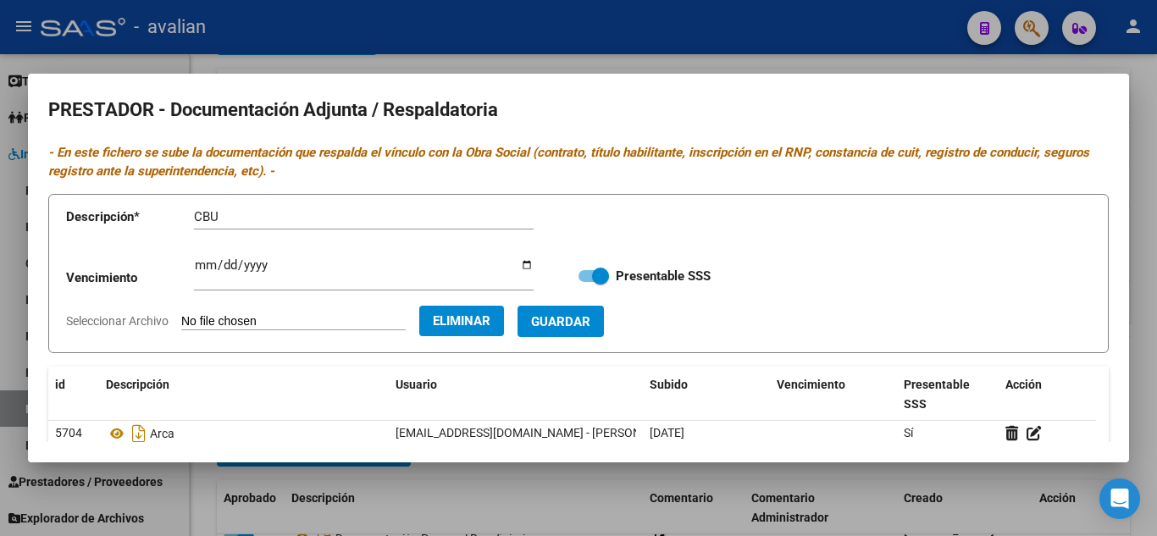
scroll to position [85, 0]
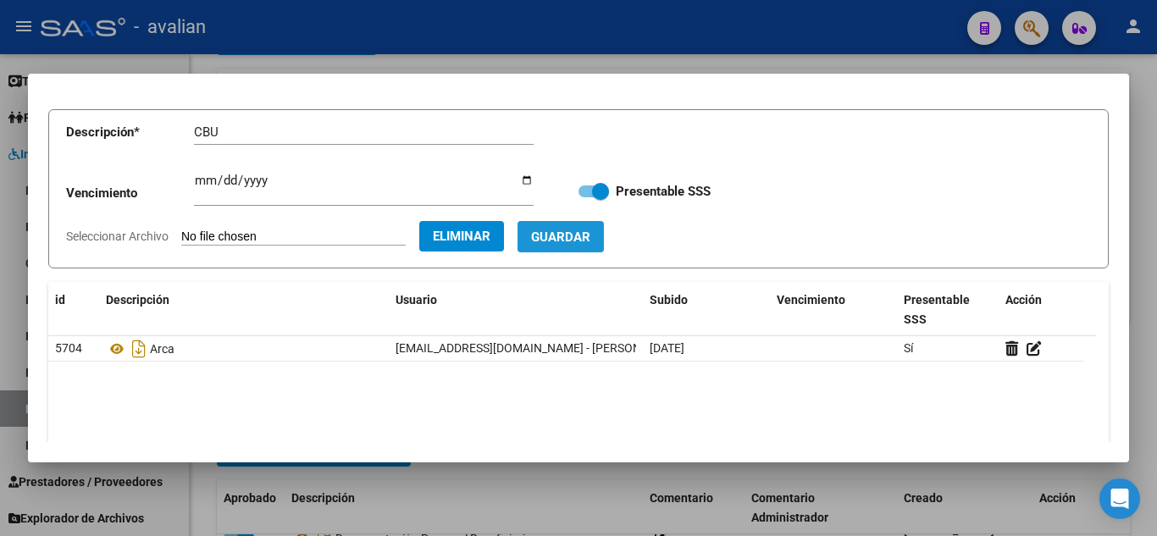
click at [590, 235] on span "Guardar" at bounding box center [560, 236] width 59 height 15
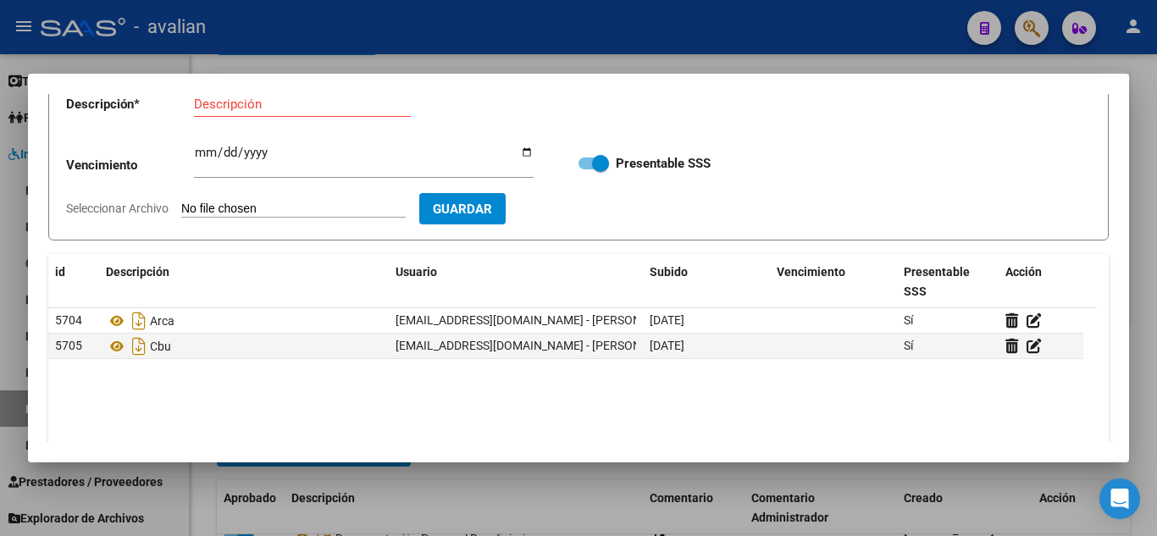
scroll to position [0, 0]
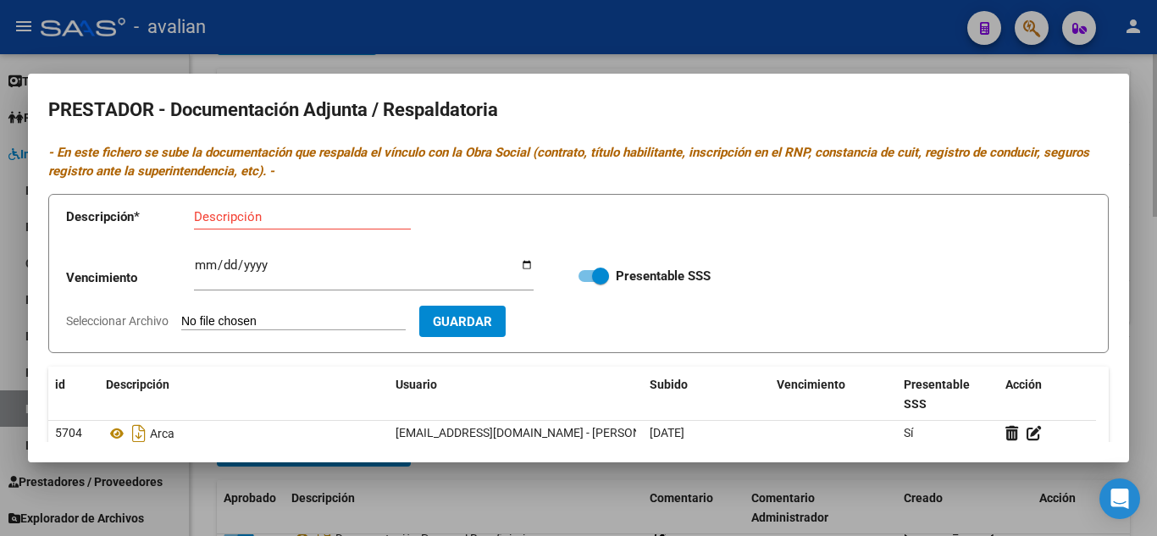
click at [1014, 58] on div at bounding box center [578, 268] width 1157 height 536
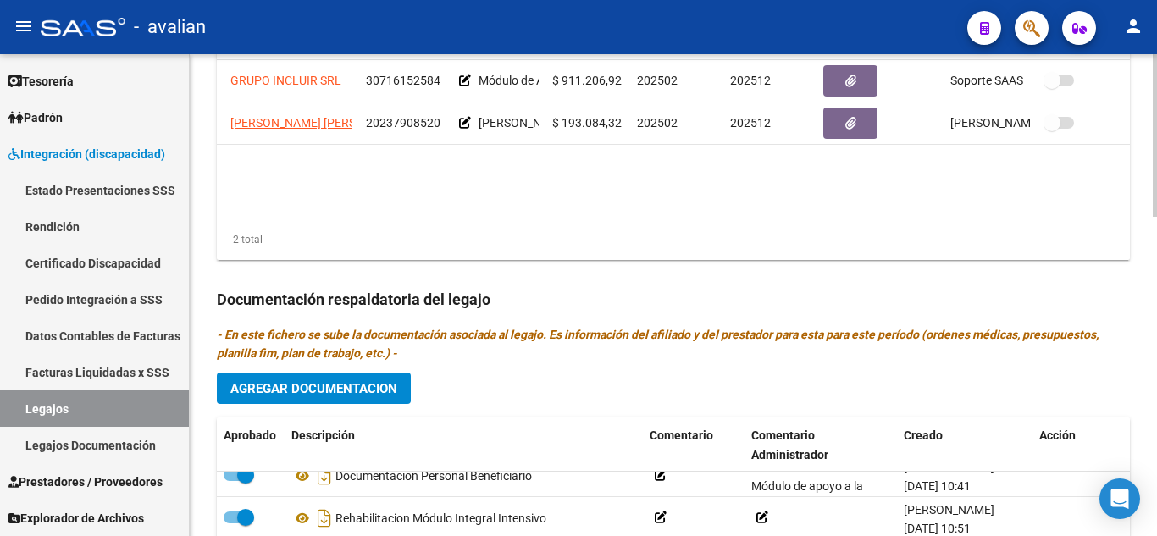
scroll to position [859, 0]
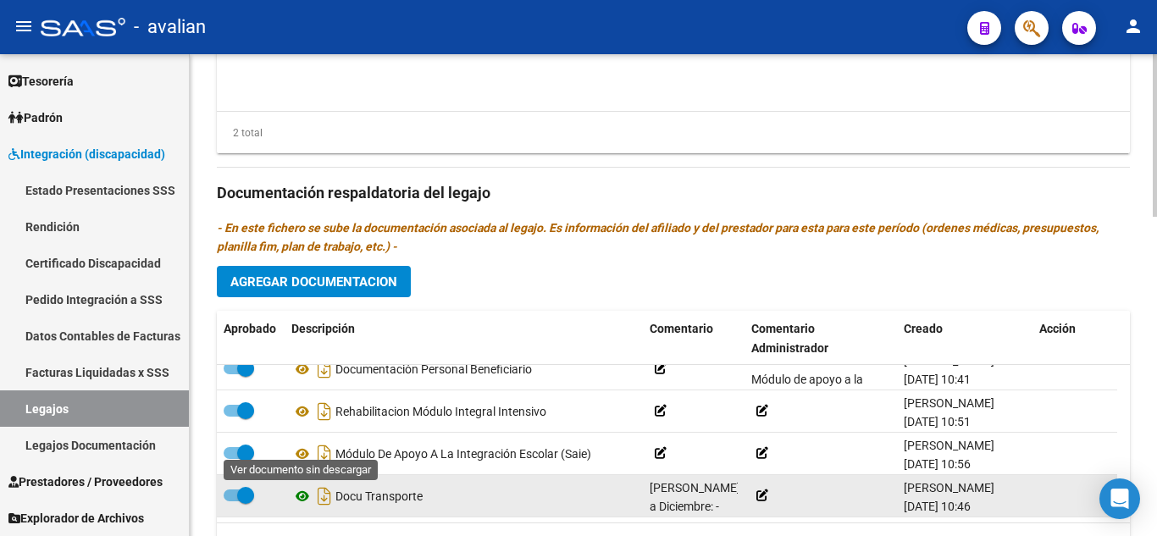
click at [303, 498] on icon at bounding box center [302, 496] width 22 height 20
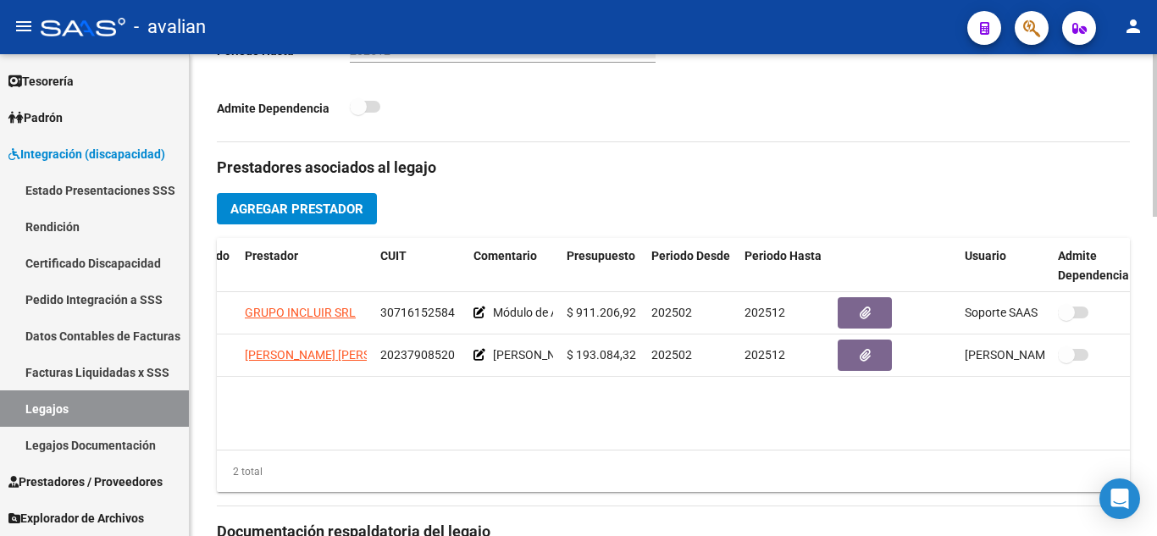
scroll to position [0, 129]
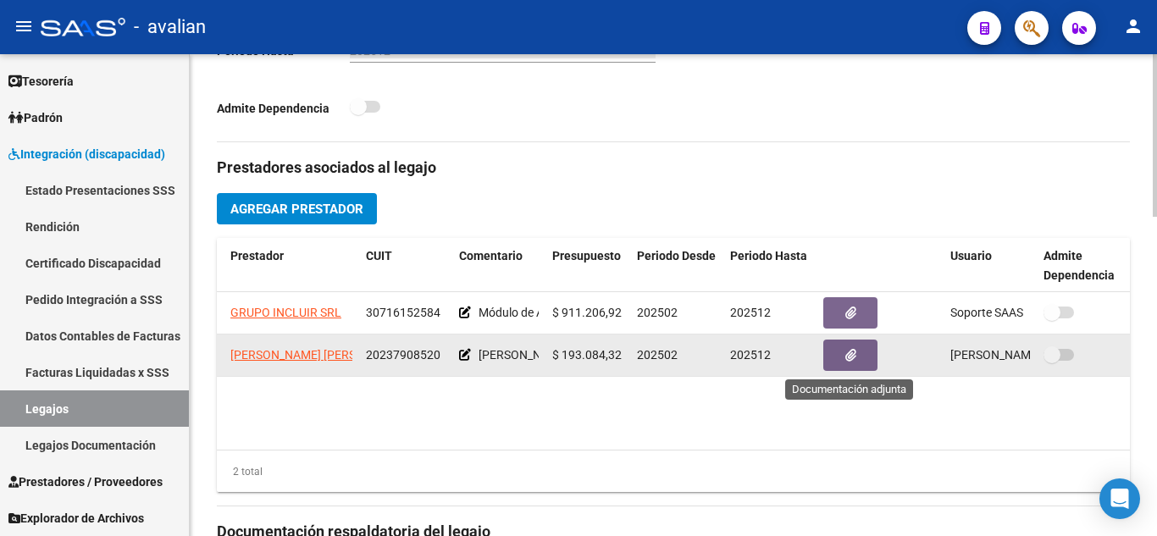
click at [854, 365] on button "button" at bounding box center [850, 355] width 54 height 31
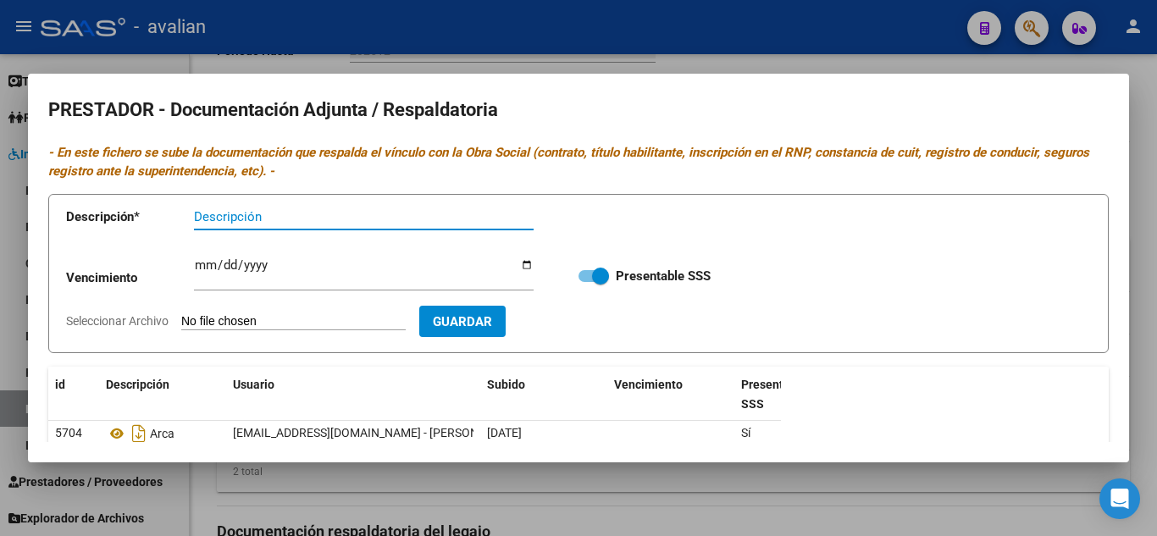
scroll to position [85, 0]
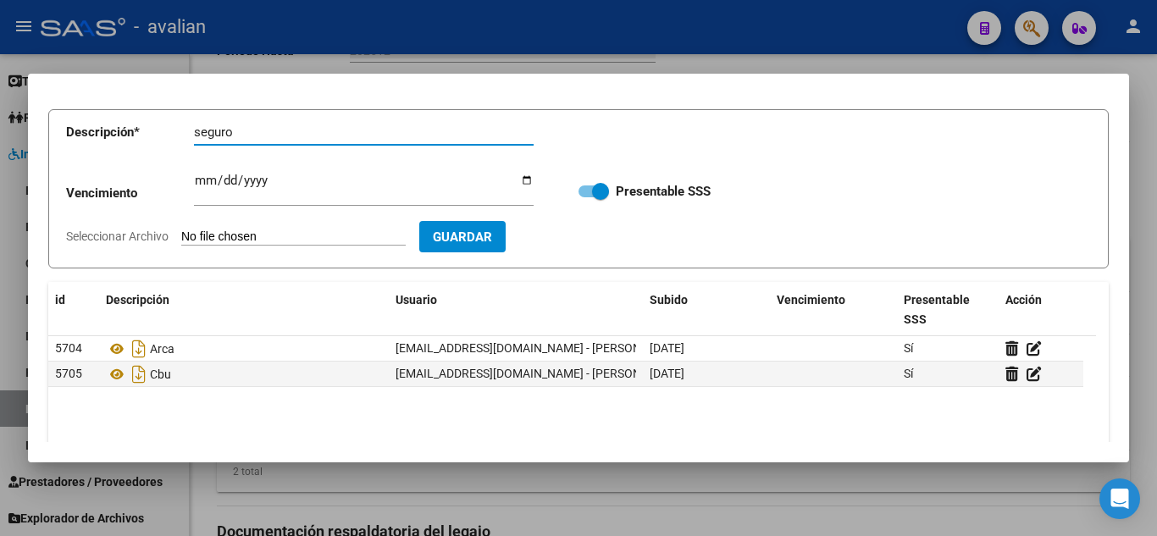
type input "seguro"
click at [251, 239] on input "Seleccionar Archivo" at bounding box center [293, 237] width 224 height 16
type input "C:\fakepath\Poliza 2026.pdf"
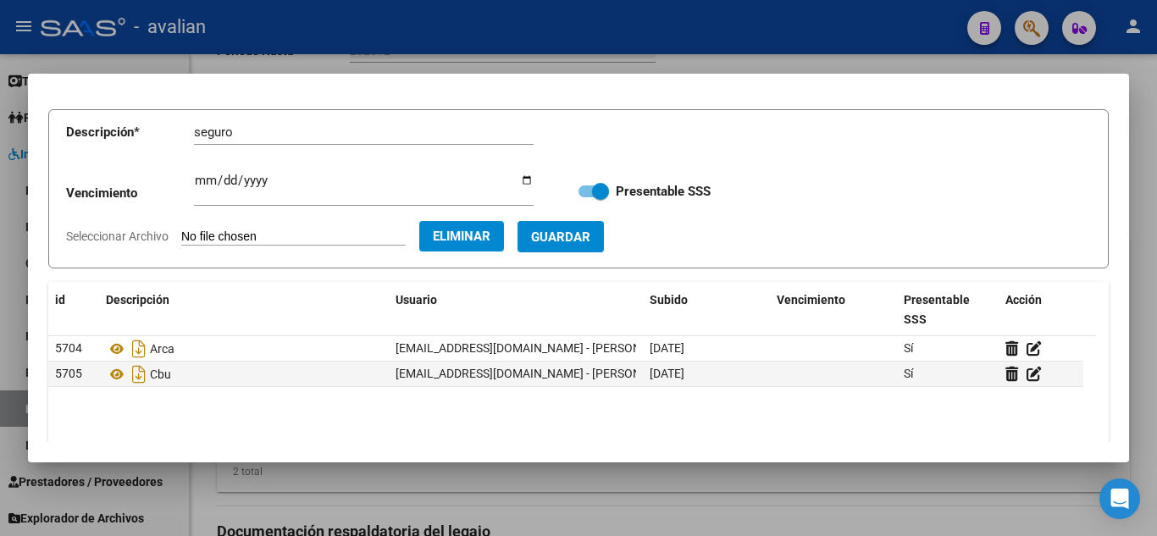
click at [575, 226] on button "Guardar" at bounding box center [560, 236] width 86 height 31
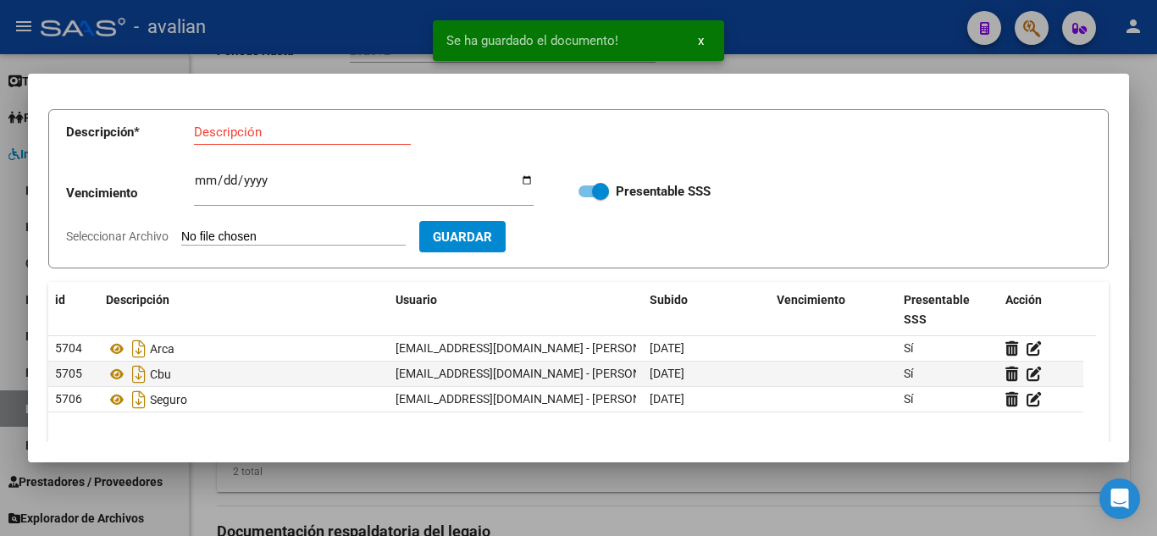
click at [461, 501] on div at bounding box center [578, 268] width 1157 height 536
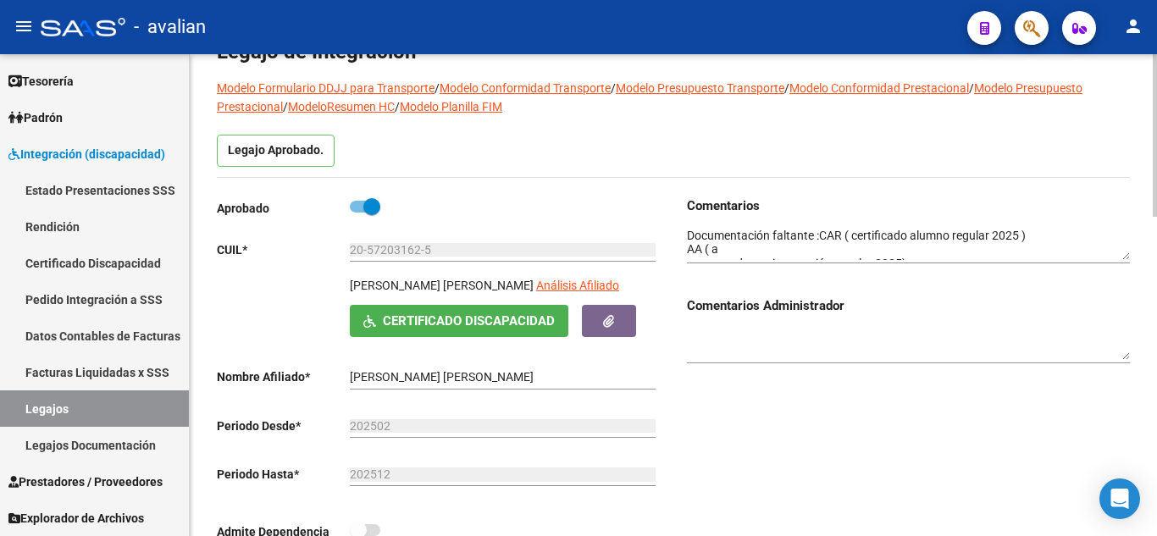
scroll to position [0, 0]
